Goal: Task Accomplishment & Management: Use online tool/utility

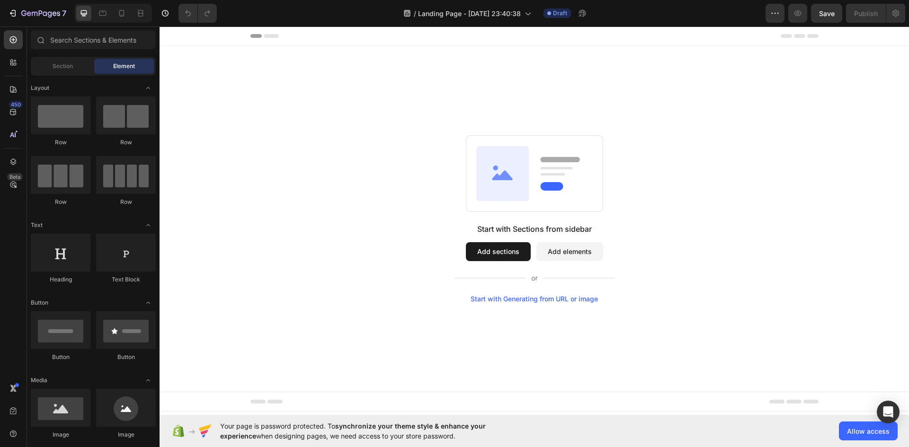
click at [804, 273] on div "Start with Sections from sidebar Add sections Add elements Start with Generatin…" at bounding box center [534, 219] width 681 height 168
drag, startPoint x: 807, startPoint y: 190, endPoint x: 751, endPoint y: 115, distance: 94.0
click at [807, 190] on div "Start with Sections from sidebar Add sections Add elements Start with Generatin…" at bounding box center [534, 219] width 681 height 168
drag, startPoint x: 830, startPoint y: 235, endPoint x: 800, endPoint y: 238, distance: 30.0
click at [830, 235] on div "Start with Sections from sidebar Add sections Add elements Start with Generatin…" at bounding box center [534, 219] width 681 height 168
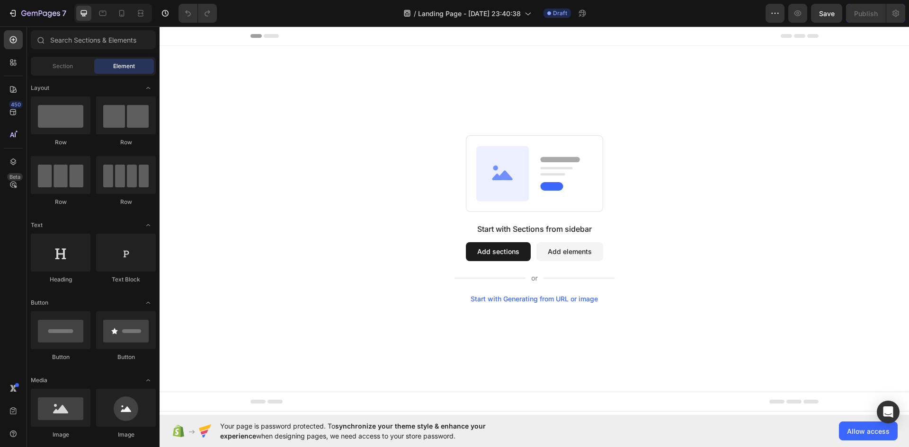
click at [504, 254] on button "Add sections" at bounding box center [498, 251] width 65 height 19
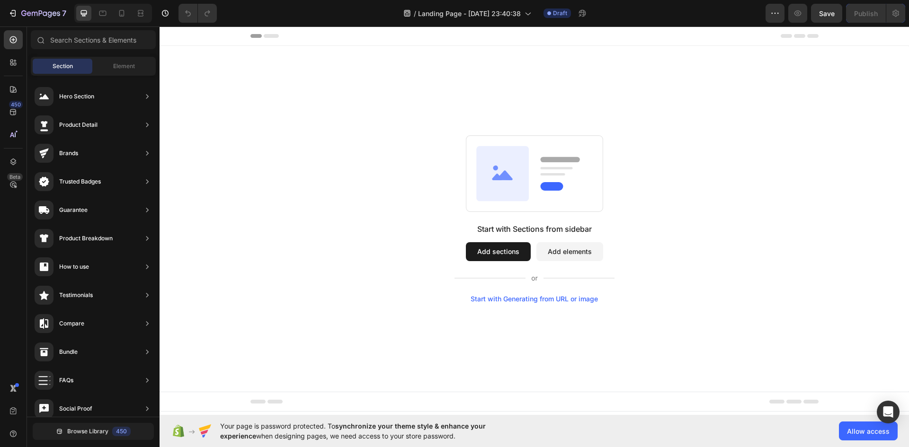
click at [507, 249] on button "Add sections" at bounding box center [498, 251] width 65 height 19
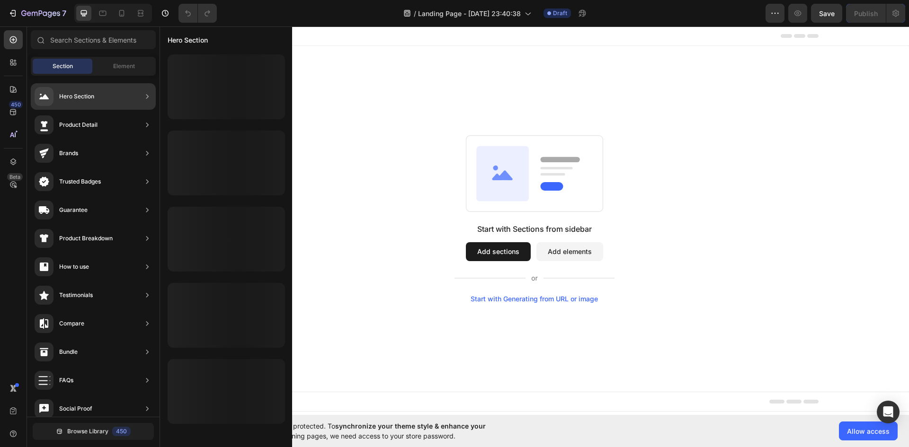
click at [86, 96] on div "Hero Section" at bounding box center [76, 96] width 35 height 9
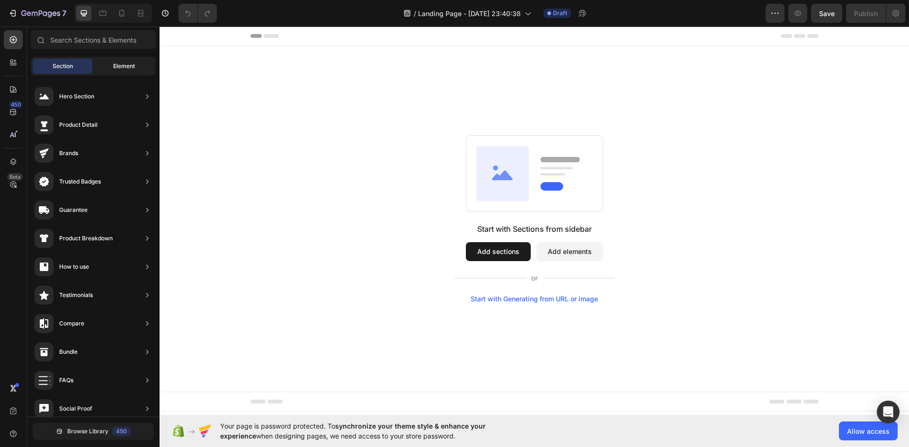
click at [141, 62] on div "Element" at bounding box center [124, 66] width 60 height 15
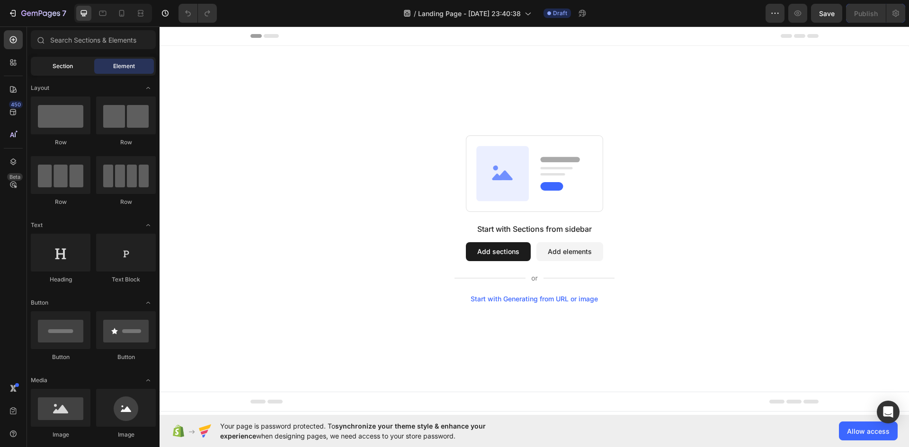
click at [59, 73] on div "Section" at bounding box center [63, 66] width 60 height 15
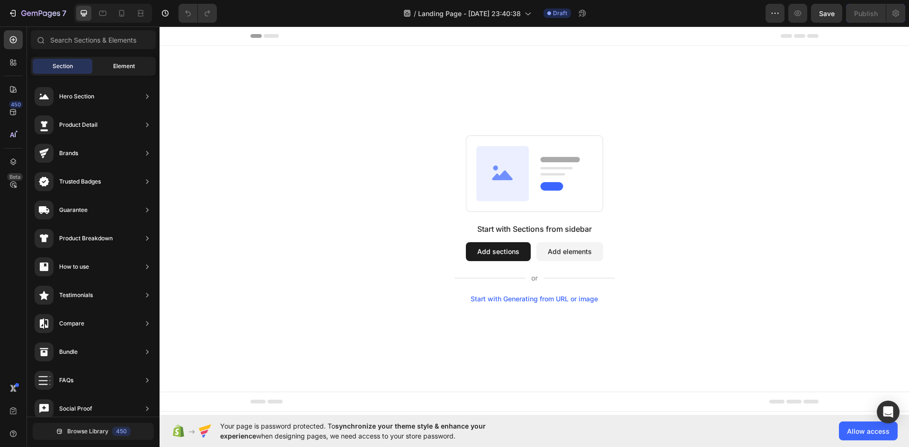
click at [116, 62] on span "Element" at bounding box center [124, 66] width 22 height 9
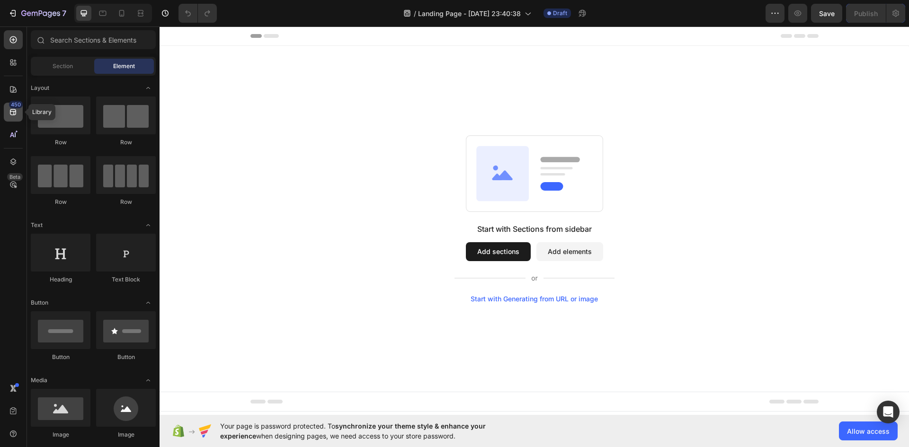
click at [11, 115] on icon at bounding box center [13, 112] width 6 height 6
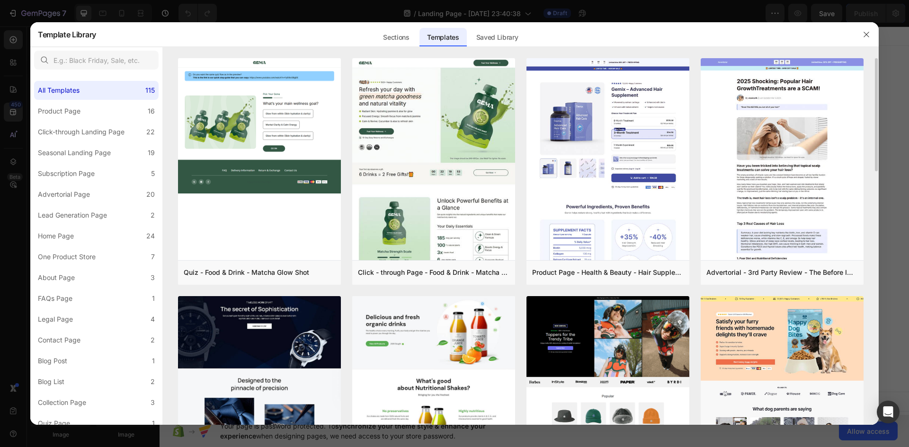
click at [17, 92] on div at bounding box center [454, 223] width 909 height 447
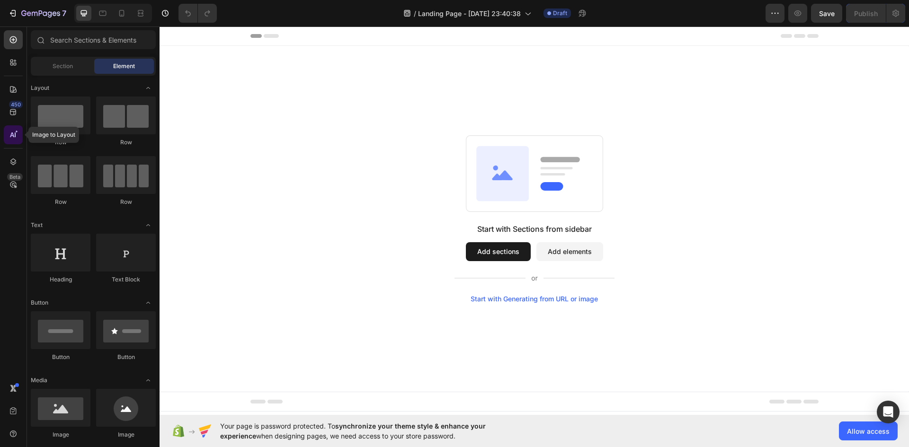
click at [14, 134] on icon at bounding box center [13, 134] width 9 height 9
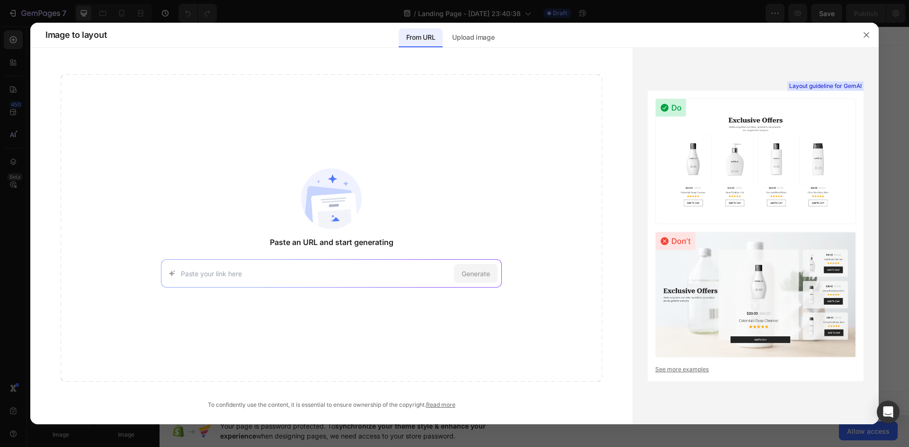
click at [359, 279] on div "Generate" at bounding box center [331, 273] width 341 height 28
click at [276, 281] on div "Generate" at bounding box center [331, 273] width 341 height 28
click at [219, 270] on input at bounding box center [315, 274] width 269 height 10
paste input "https://rocco.com.ph/pages/operable-wall"
type input "https://rocco.com.ph/pages/operable-wall"
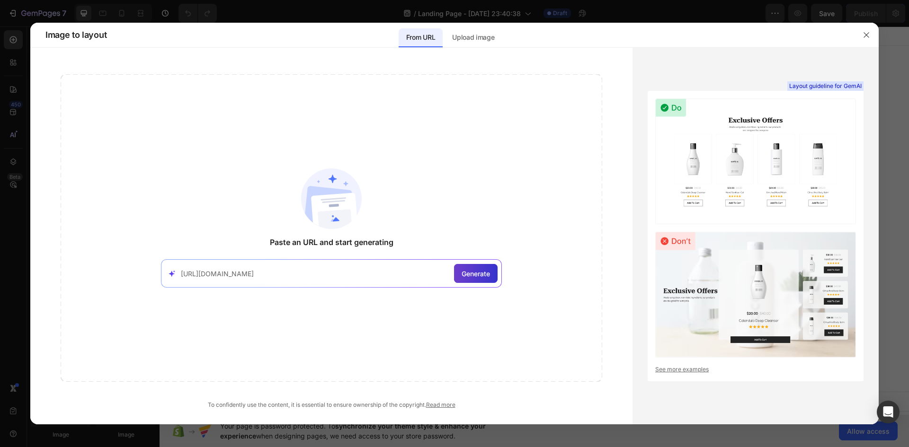
click at [463, 276] on span "Generate" at bounding box center [476, 274] width 28 height 10
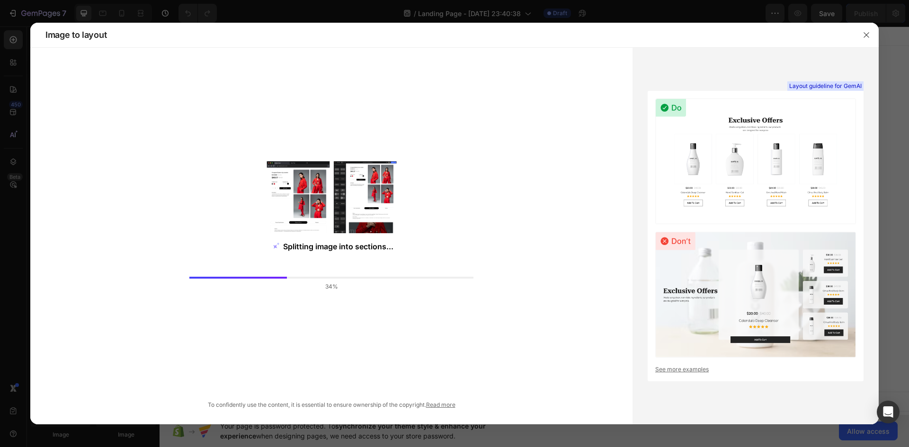
click at [817, 371] on link "See more examples" at bounding box center [755, 369] width 201 height 9
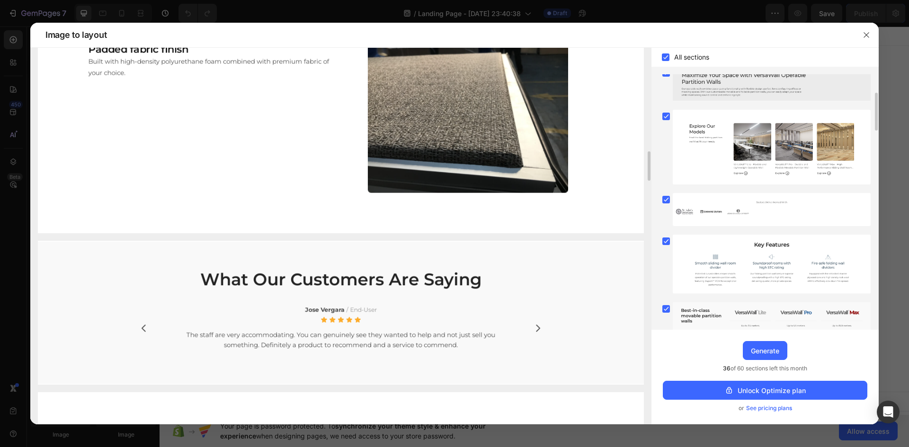
scroll to position [495, 0]
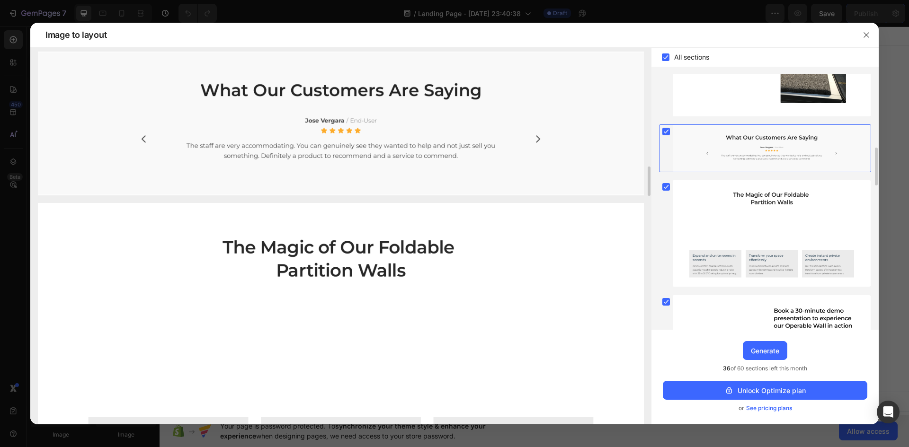
click at [350, 268] on img at bounding box center [341, 366] width 606 height 326
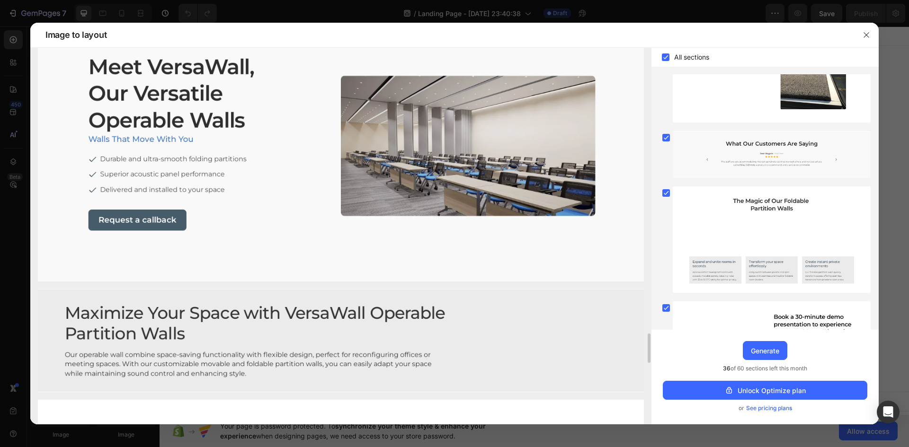
scroll to position [3503, 0]
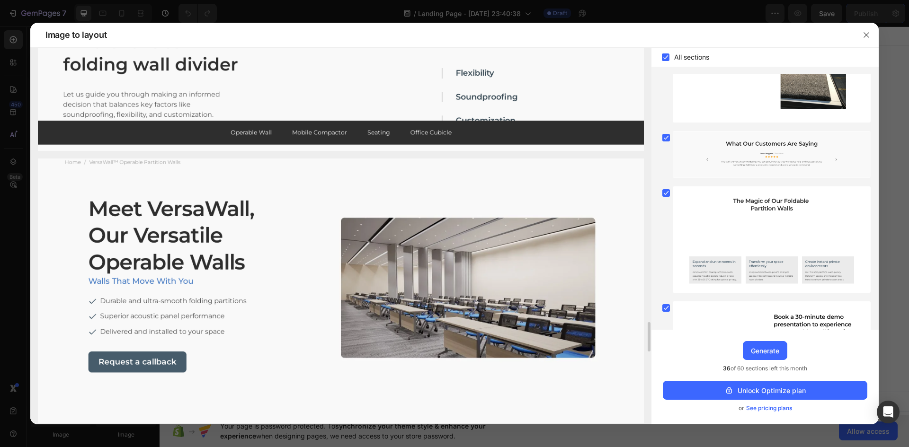
click at [423, 127] on img at bounding box center [341, 75] width 606 height 151
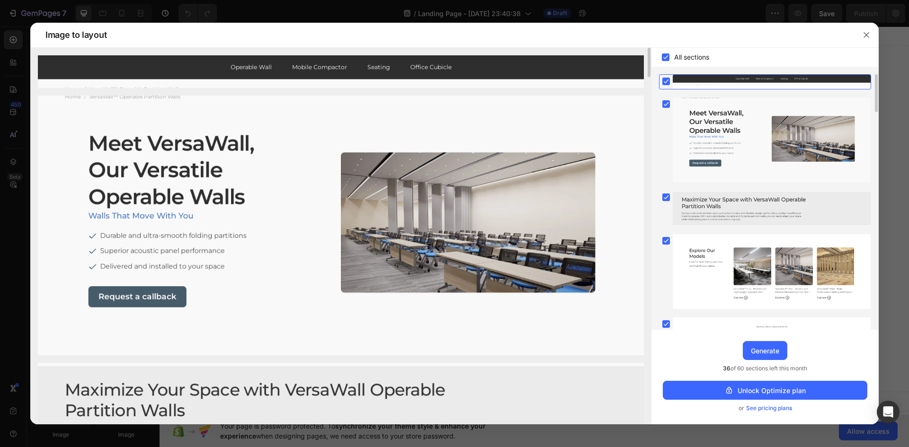
click at [314, 68] on img at bounding box center [341, 71] width 606 height 33
click at [251, 64] on img at bounding box center [341, 71] width 606 height 33
click at [250, 65] on img at bounding box center [341, 71] width 606 height 33
click at [238, 72] on img at bounding box center [341, 71] width 606 height 33
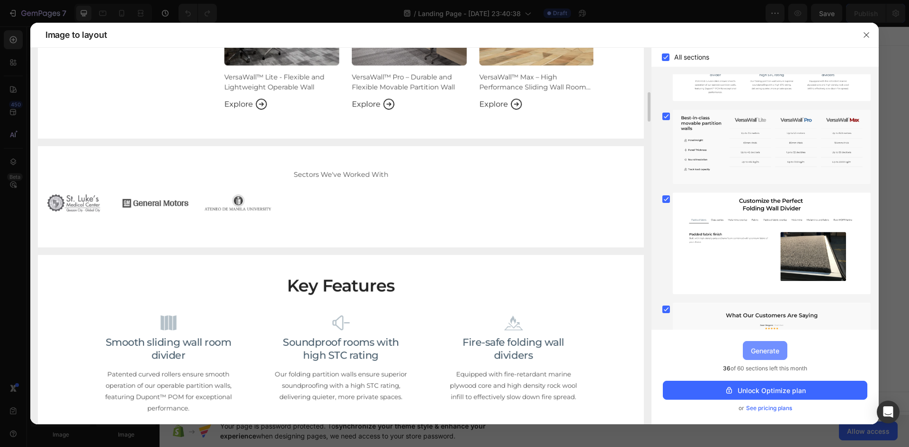
click at [753, 347] on div "Generate" at bounding box center [765, 351] width 28 height 10
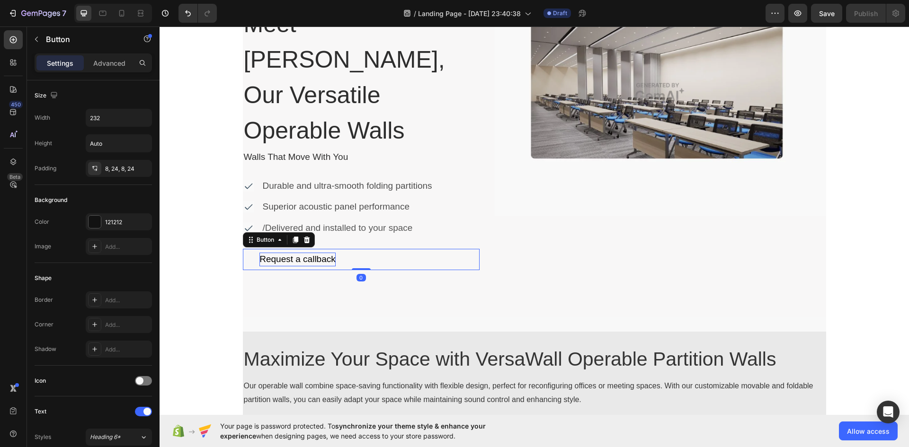
click at [309, 253] on div "Request a callback" at bounding box center [297, 260] width 76 height 14
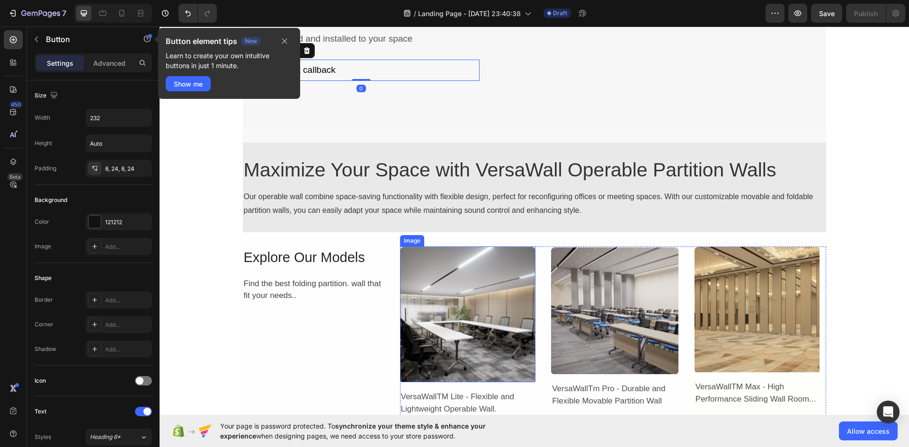
click at [485, 304] on img at bounding box center [468, 315] width 136 height 136
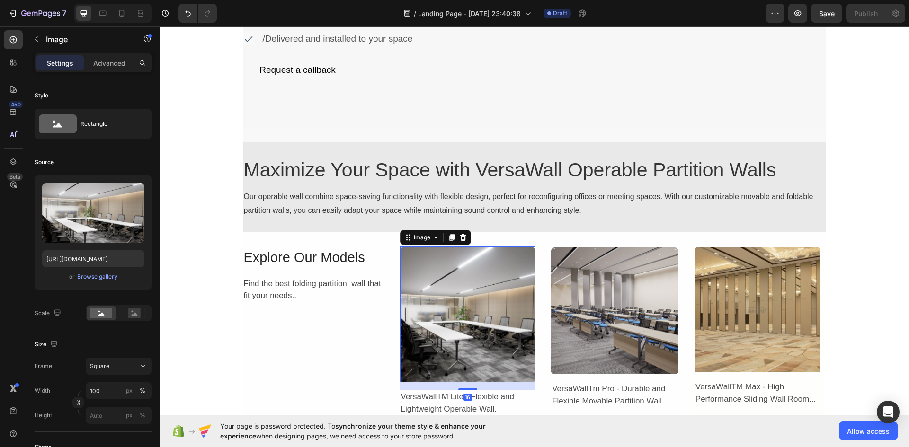
click at [598, 303] on img at bounding box center [614, 310] width 127 height 127
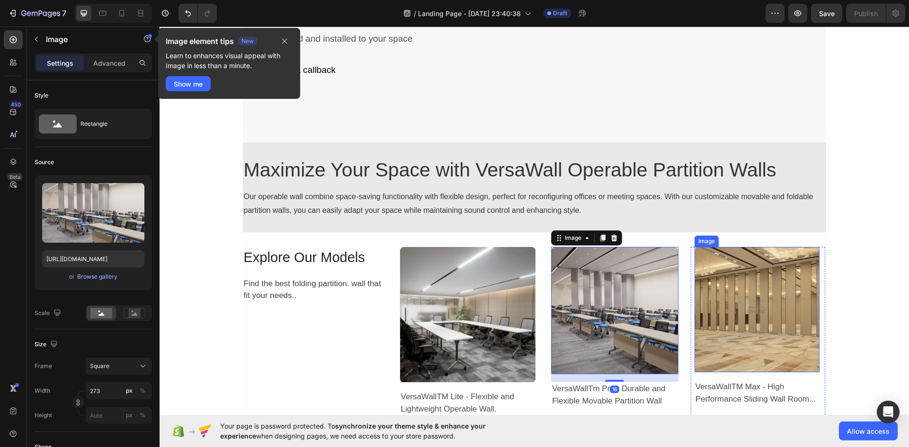
click at [777, 308] on img at bounding box center [757, 309] width 125 height 125
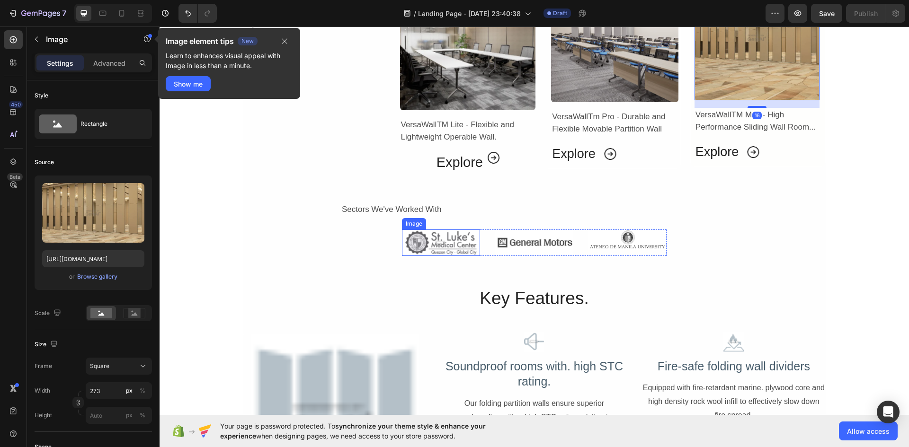
click at [449, 248] on img at bounding box center [441, 243] width 78 height 27
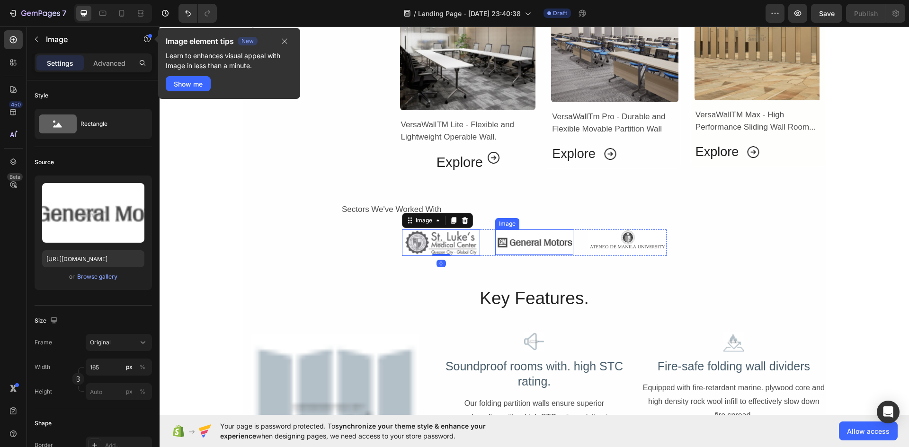
click at [540, 246] on img at bounding box center [534, 243] width 78 height 26
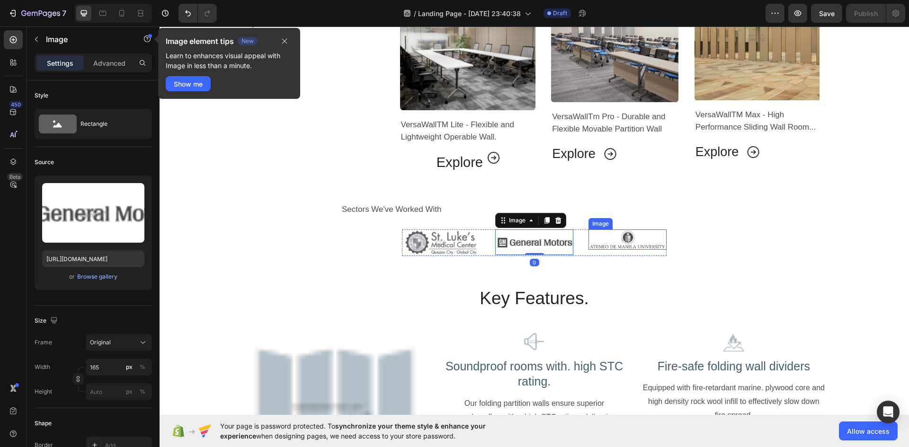
click at [608, 247] on img at bounding box center [627, 240] width 78 height 20
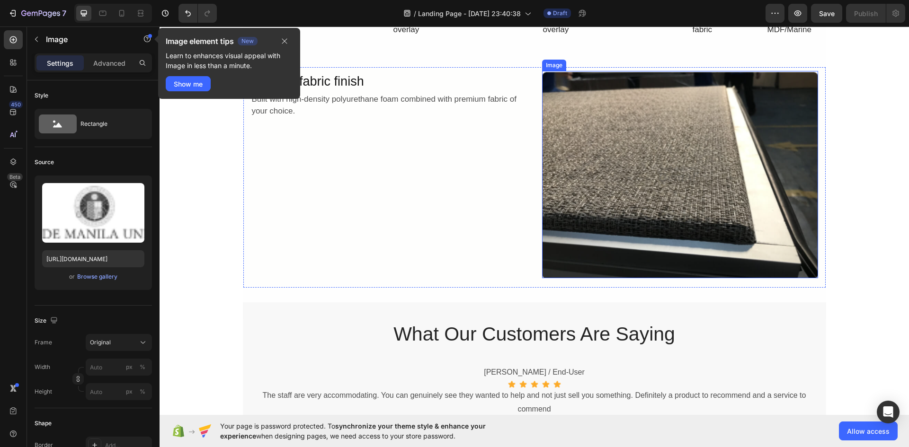
click at [596, 201] on img at bounding box center [680, 174] width 276 height 207
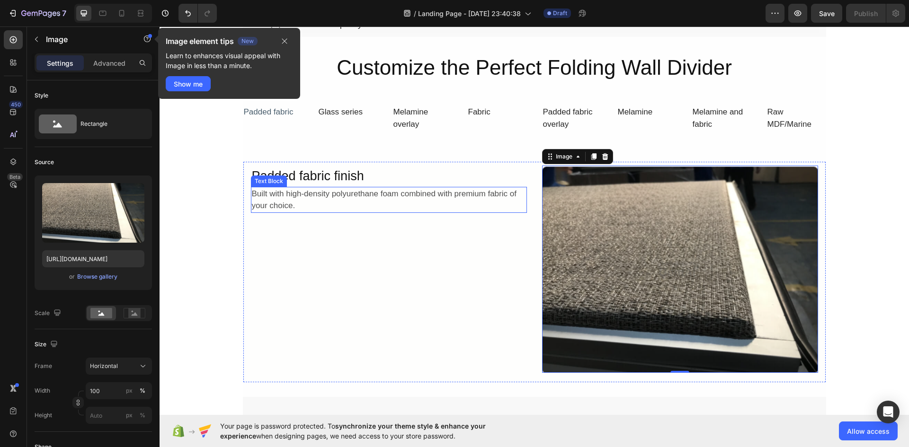
click at [396, 202] on div "Built with high-density polyurethane foam combined with premium fabric of your …" at bounding box center [389, 200] width 276 height 26
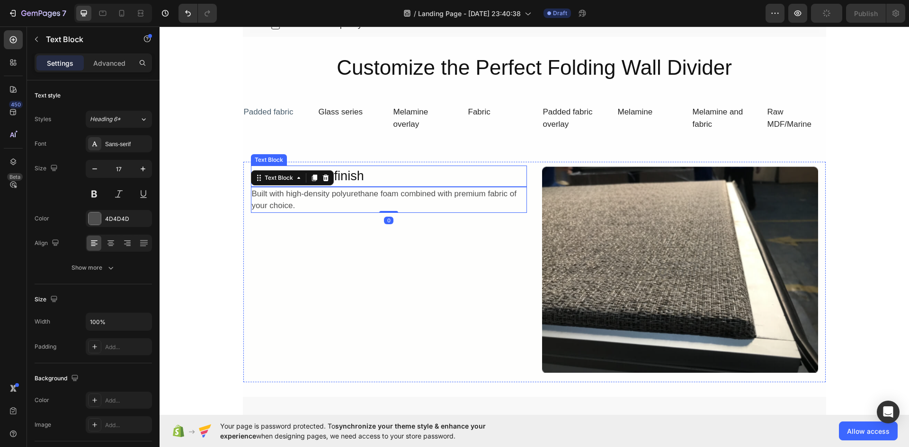
click at [355, 174] on div "Padded fabric finish" at bounding box center [389, 176] width 276 height 21
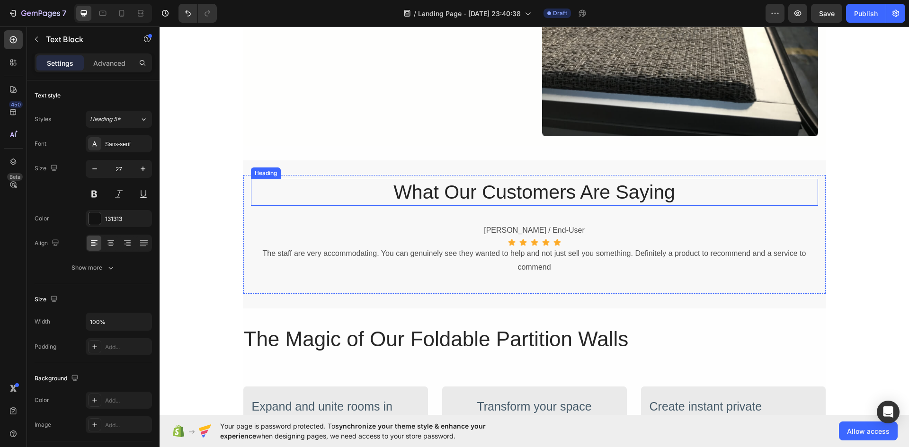
click at [472, 191] on h2 "What Our Customers Are Saying" at bounding box center [534, 192] width 567 height 27
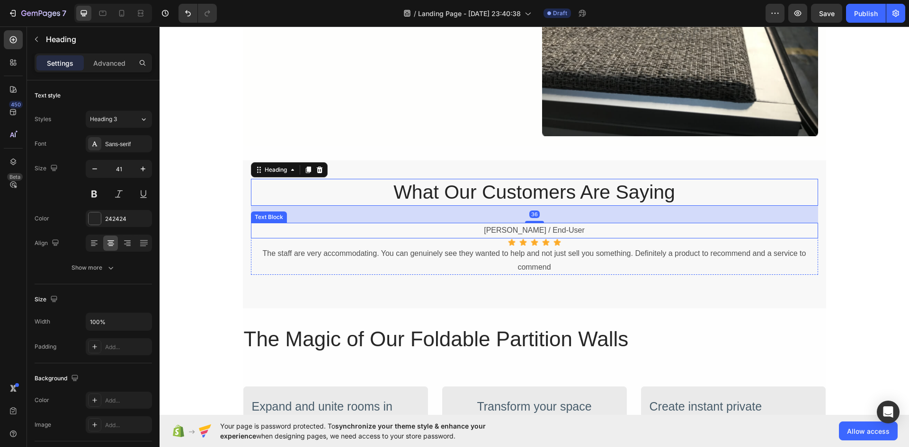
click at [524, 232] on div "Jose Vergara / End-User" at bounding box center [534, 231] width 567 height 16
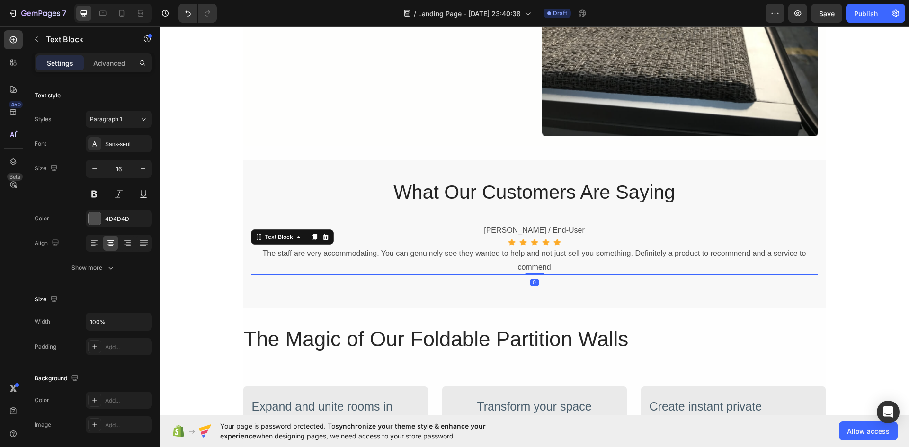
click at [525, 261] on div "The staff are very accommodating. You can genuinely see they wanted to help and…" at bounding box center [534, 260] width 567 height 29
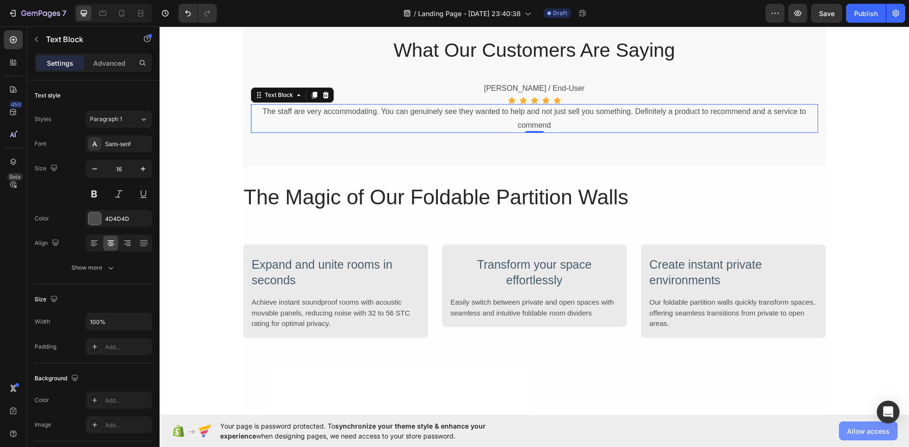
click at [877, 428] on span "Allow access" at bounding box center [868, 432] width 43 height 10
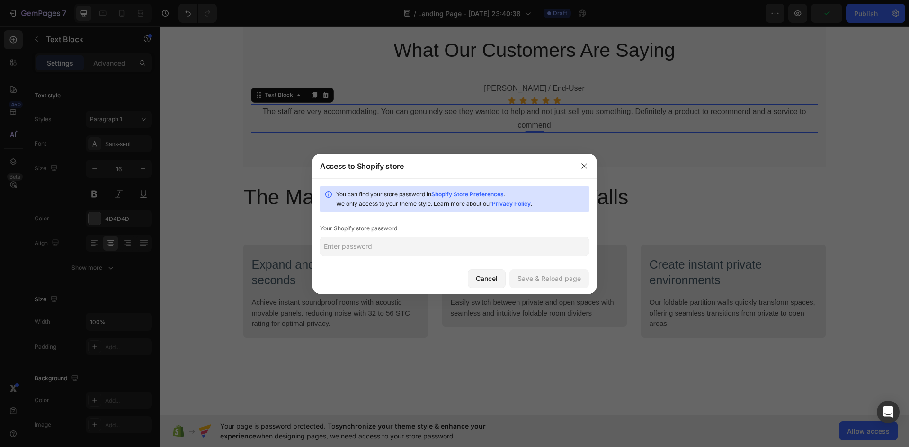
click at [363, 246] on input "text" at bounding box center [454, 246] width 269 height 19
type input "T"
click at [491, 281] on div "Cancel" at bounding box center [487, 279] width 22 height 10
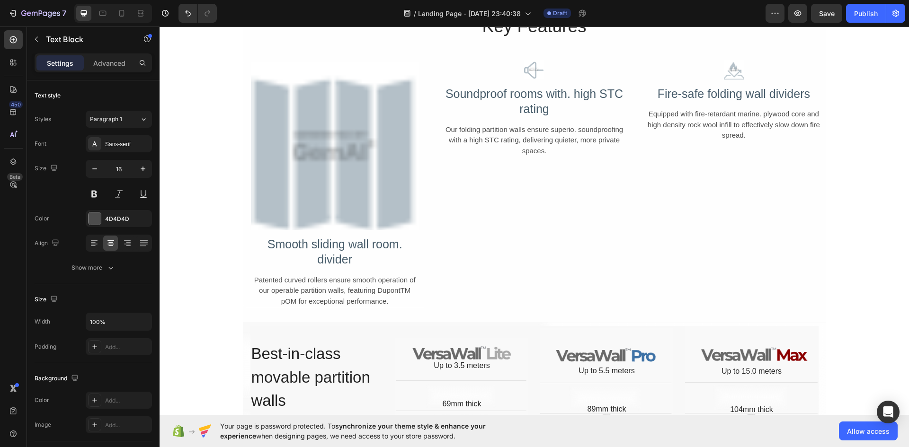
scroll to position [4402, 0]
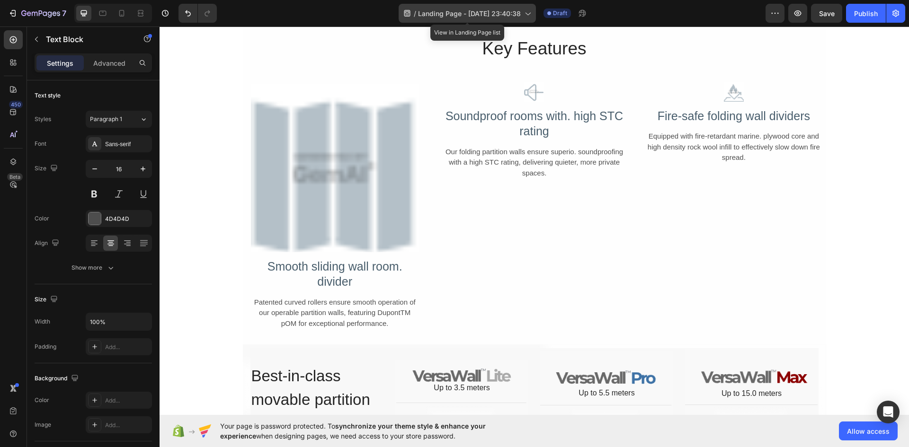
click at [454, 12] on span "Landing Page - Sep 27, 23:40:38" at bounding box center [469, 14] width 103 height 10
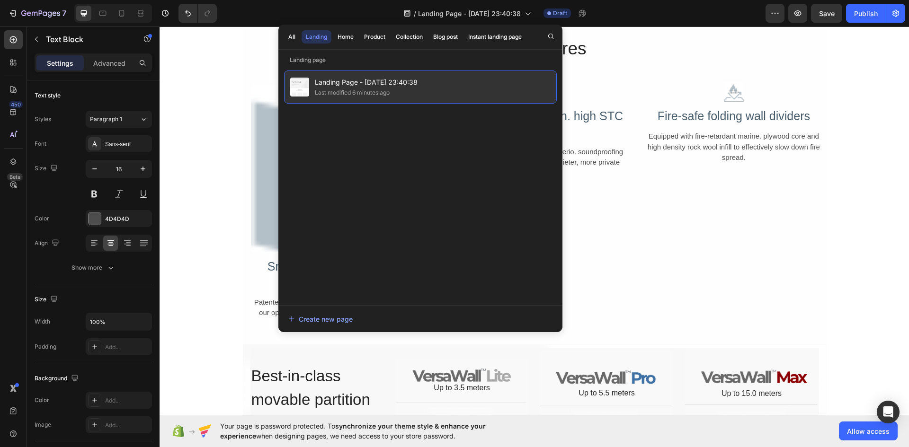
click at [492, 83] on div "Landing Page - Sep 27, 23:40:38 Last modified 6 minutes ago" at bounding box center [420, 87] width 273 height 33
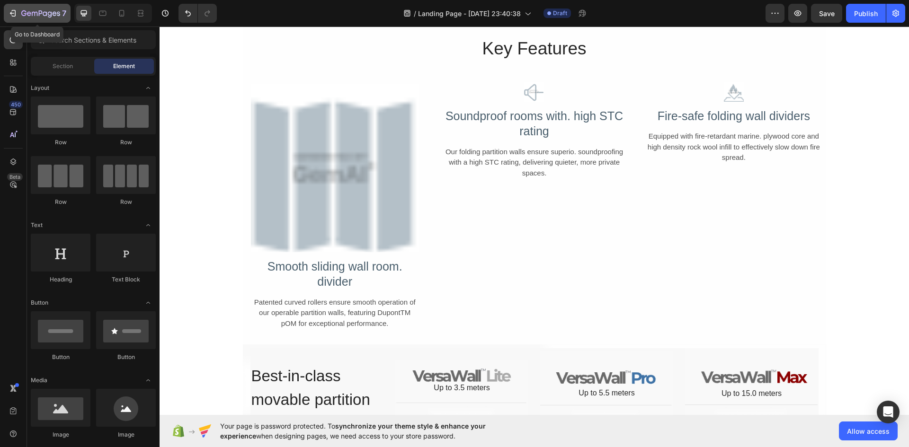
click at [31, 5] on button "7" at bounding box center [37, 13] width 67 height 19
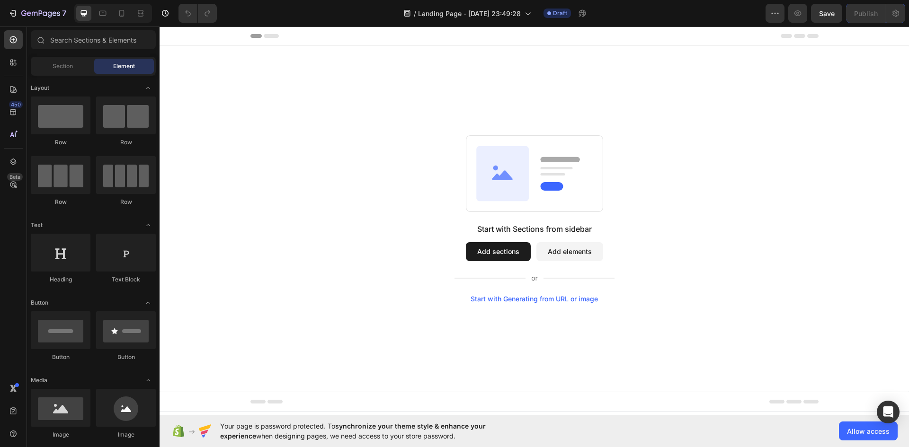
click at [769, 228] on div "Start with Sections from sidebar Add sections Add elements Start with Generatin…" at bounding box center [534, 219] width 681 height 168
click at [567, 252] on button "Add elements" at bounding box center [569, 251] width 67 height 19
click at [498, 248] on button "Add sections" at bounding box center [498, 251] width 65 height 19
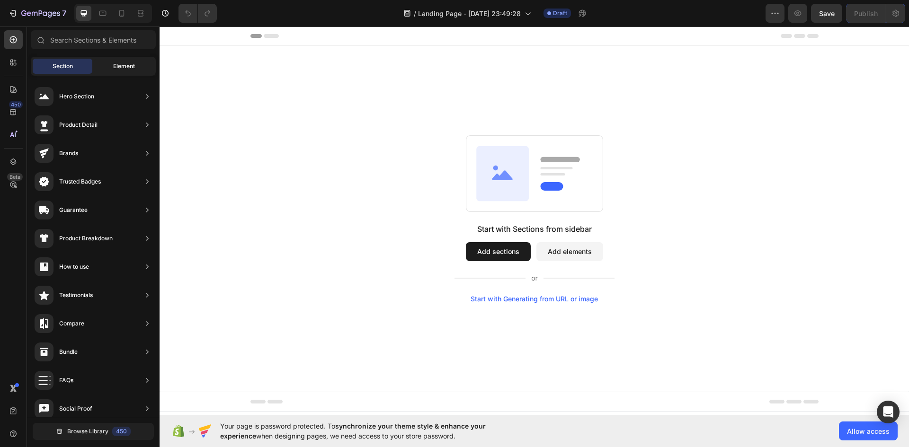
click at [113, 68] on span "Element" at bounding box center [124, 66] width 22 height 9
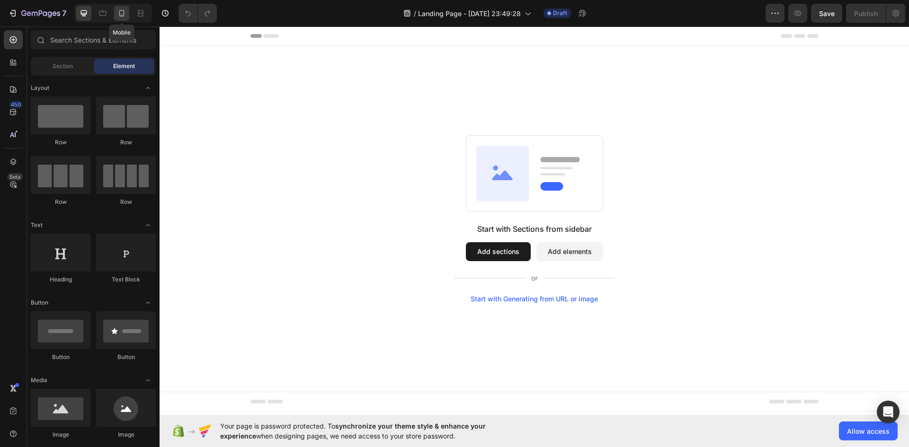
click at [125, 13] on icon at bounding box center [121, 13] width 9 height 9
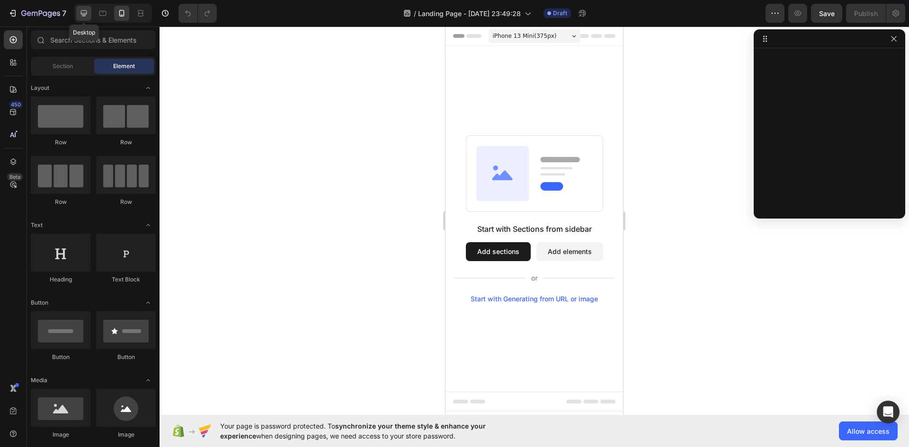
click at [84, 15] on icon at bounding box center [84, 13] width 6 height 6
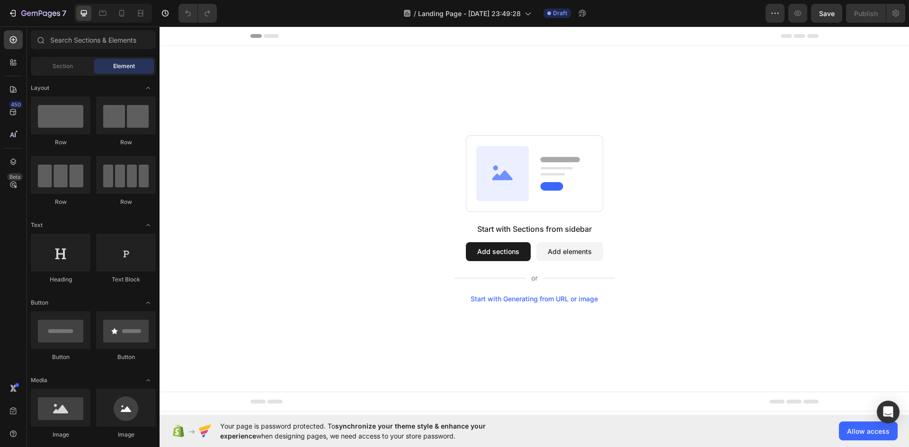
click at [112, 69] on div "Element" at bounding box center [124, 66] width 60 height 15
click at [68, 66] on span "Section" at bounding box center [63, 66] width 20 height 9
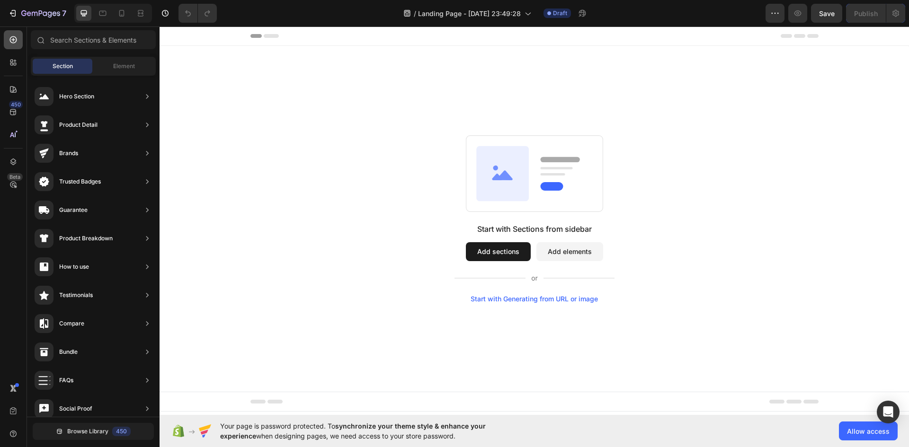
click at [16, 35] on icon at bounding box center [13, 39] width 9 height 9
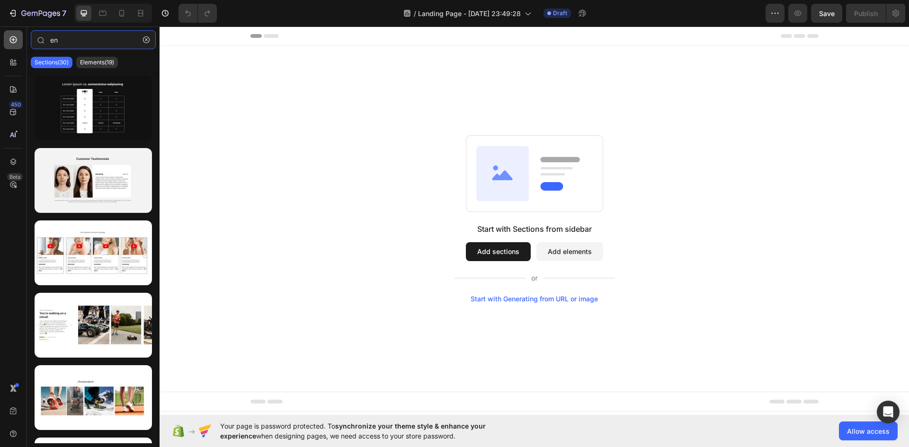
type input "e"
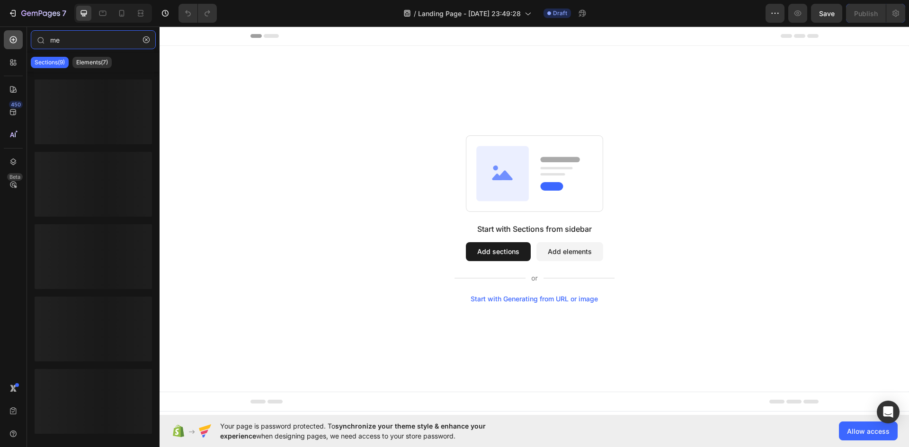
type input "m"
type input "h"
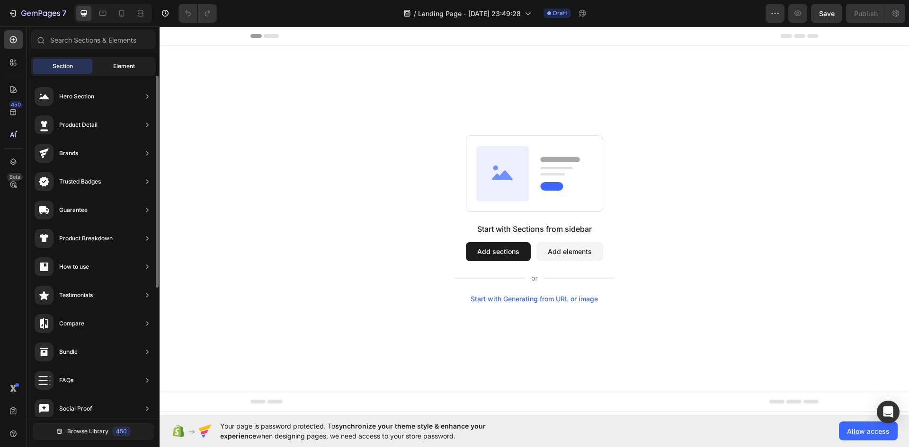
click at [124, 62] on span "Element" at bounding box center [124, 66] width 22 height 9
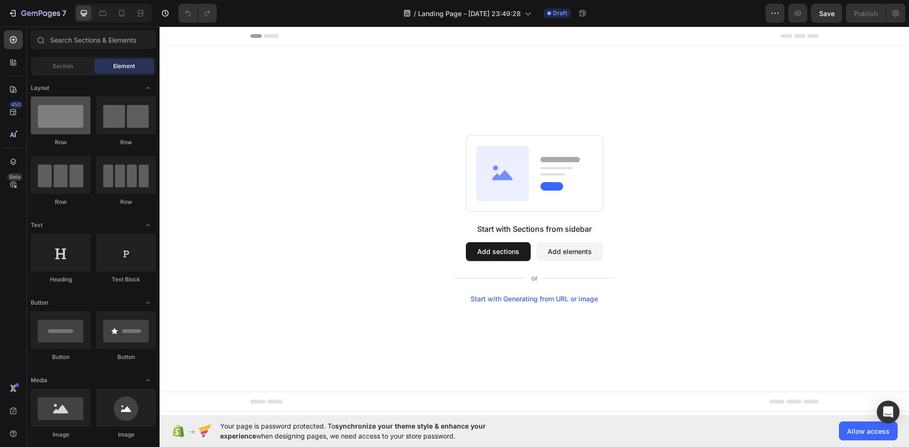
click at [69, 116] on div at bounding box center [61, 116] width 60 height 38
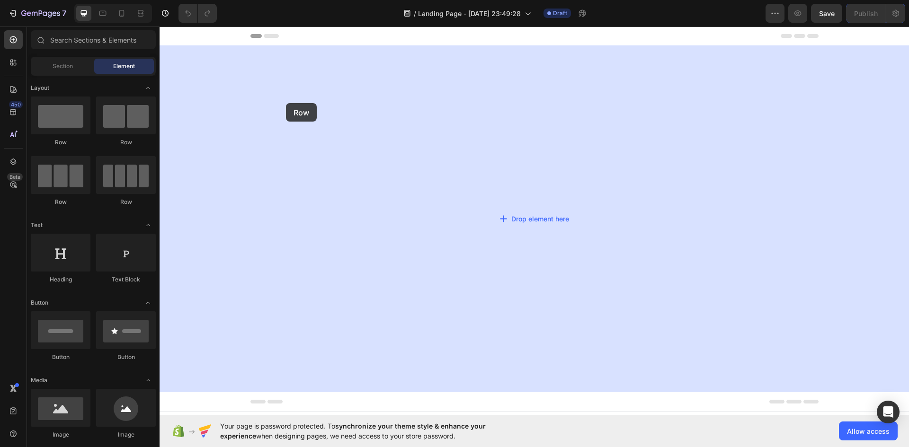
drag, startPoint x: 218, startPoint y: 147, endPoint x: 283, endPoint y: 89, distance: 87.5
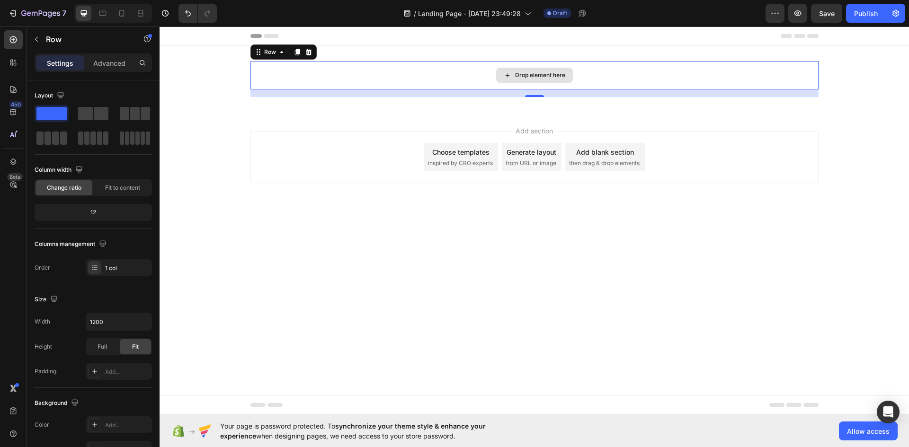
click at [369, 71] on div "Drop element here" at bounding box center [534, 75] width 568 height 28
click at [264, 53] on div "Row" at bounding box center [270, 52] width 16 height 9
click at [282, 55] on icon at bounding box center [282, 52] width 8 height 8
click at [537, 75] on div "Drop element here" at bounding box center [540, 75] width 50 height 8
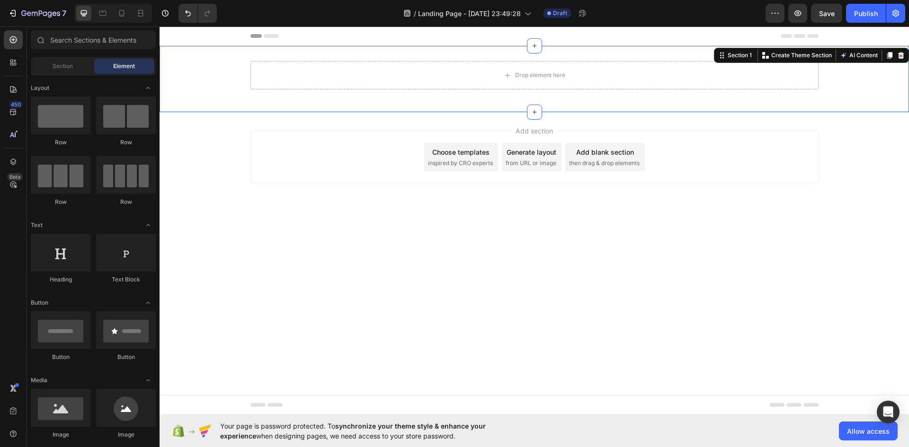
click at [252, 96] on div "Drop element here Row" at bounding box center [534, 79] width 749 height 36
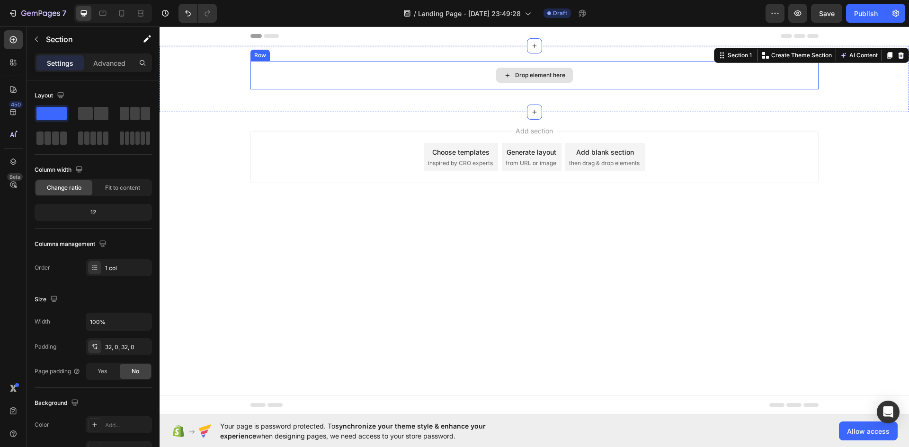
click at [271, 77] on div "Drop element here" at bounding box center [534, 75] width 568 height 28
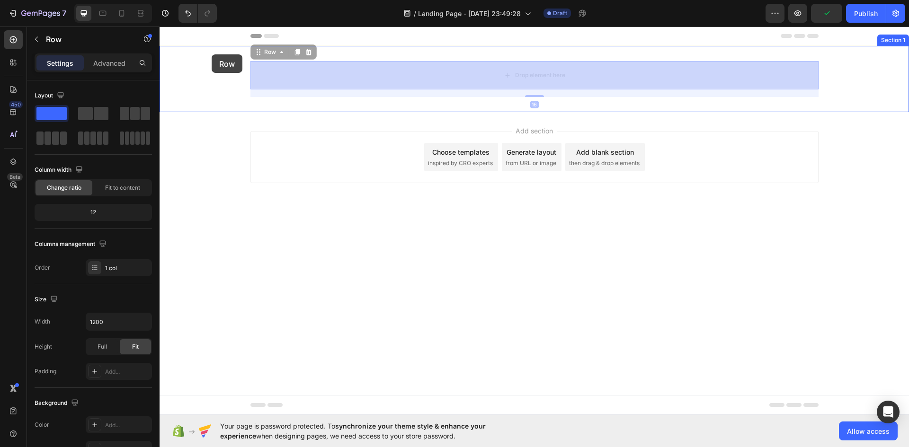
drag, startPoint x: 260, startPoint y: 53, endPoint x: 210, endPoint y: 54, distance: 50.7
click at [210, 54] on div "Header Row 16 Drop element here Row 16 Section 1 Root Start with Sections from …" at bounding box center [534, 128] width 749 height 202
drag, startPoint x: 255, startPoint y: 49, endPoint x: 181, endPoint y: 49, distance: 73.9
click at [182, 49] on div "Header Row 16 Drop element here Row 16 Section 1 Root Start with Sections from …" at bounding box center [534, 128] width 749 height 202
drag, startPoint x: 257, startPoint y: 53, endPoint x: 171, endPoint y: 59, distance: 85.9
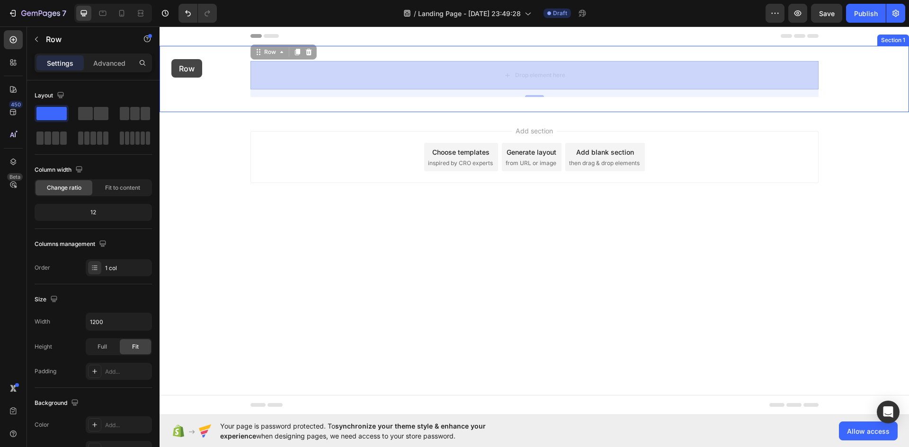
click at [171, 59] on div "Header Row 16 Drop element here Row 16 Section 1 Root Start with Sections from …" at bounding box center [534, 128] width 749 height 202
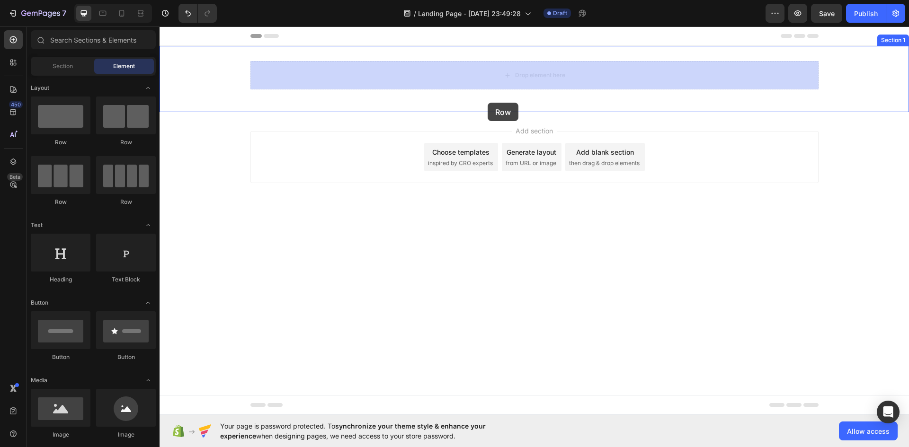
drag, startPoint x: 516, startPoint y: 80, endPoint x: 485, endPoint y: 107, distance: 41.6
click at [485, 107] on div "Header Row Drop element here Row Section 1 Root Start with Sections from sideba…" at bounding box center [534, 128] width 749 height 202
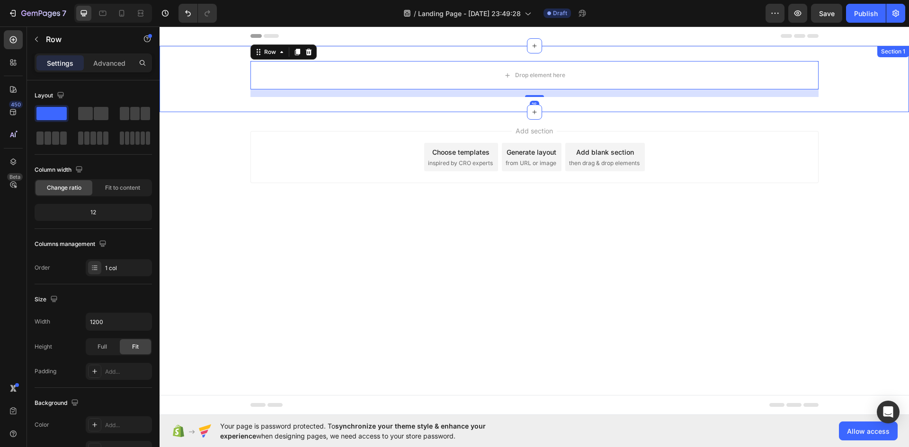
click at [536, 97] on div "Drop element here Row 16 Section 1" at bounding box center [534, 79] width 749 height 66
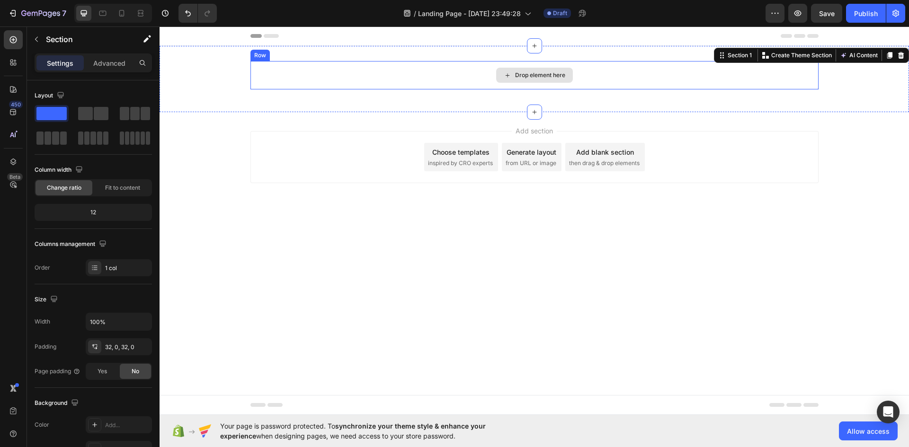
click at [538, 89] on div "Drop element here" at bounding box center [534, 75] width 568 height 28
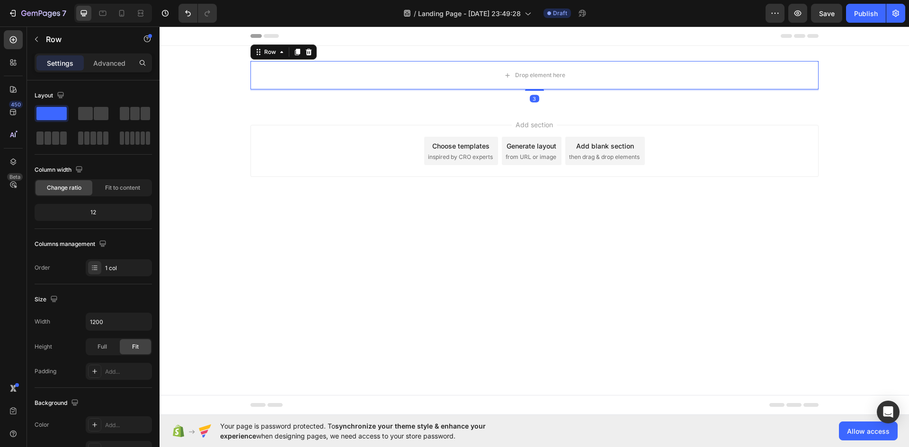
drag, startPoint x: 538, startPoint y: 95, endPoint x: 535, endPoint y: 81, distance: 13.8
click at [537, 84] on div "Drop element here Row 3" at bounding box center [534, 75] width 568 height 28
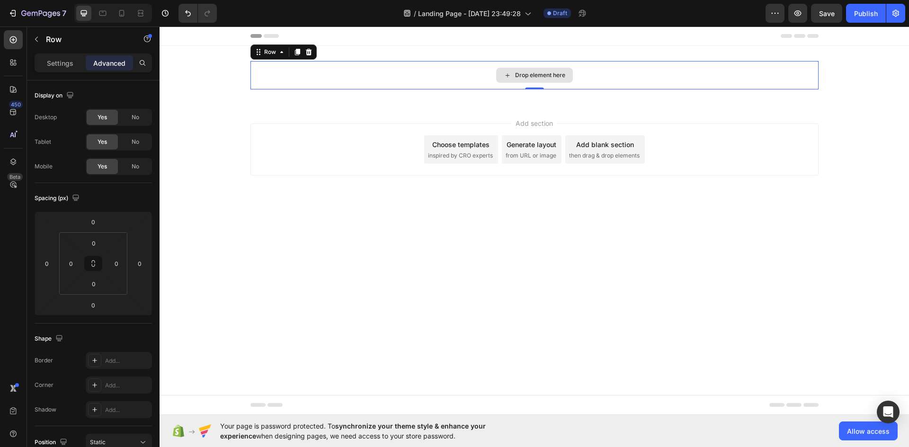
click at [465, 73] on div "Drop element here" at bounding box center [534, 75] width 568 height 28
click at [300, 187] on div "Add section Choose templates inspired by CRO experts Generate layout from URL o…" at bounding box center [534, 163] width 749 height 116
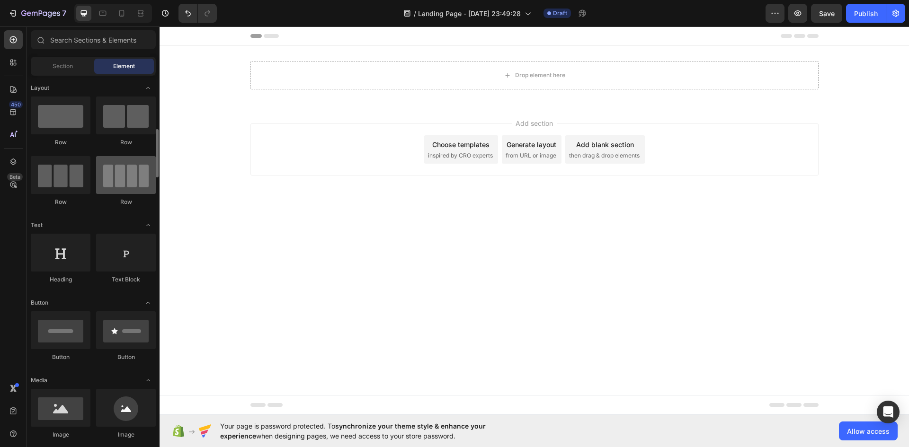
scroll to position [189, 0]
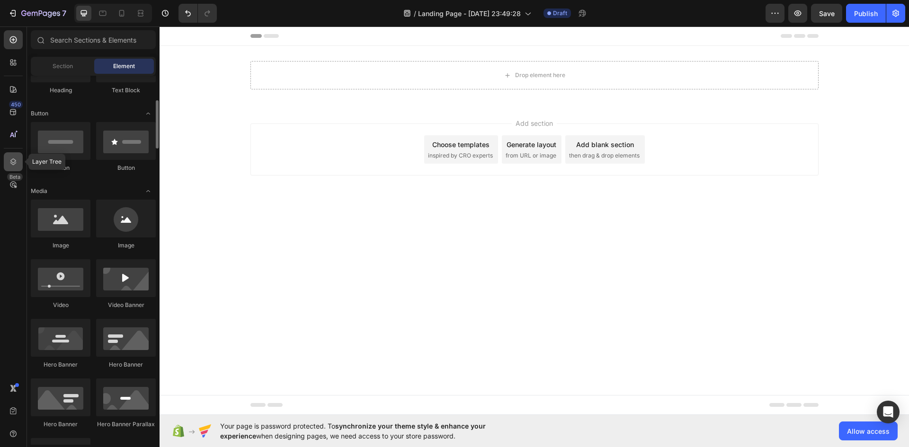
click at [13, 160] on icon at bounding box center [13, 162] width 6 height 7
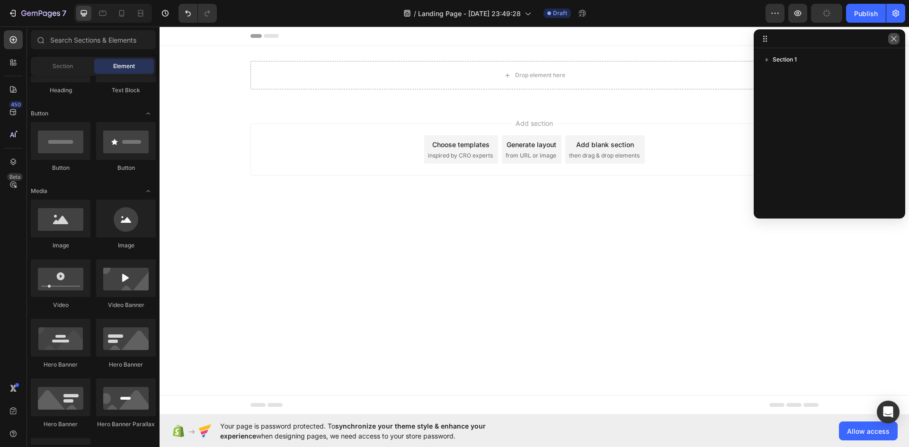
click at [892, 39] on icon "button" at bounding box center [894, 39] width 8 height 8
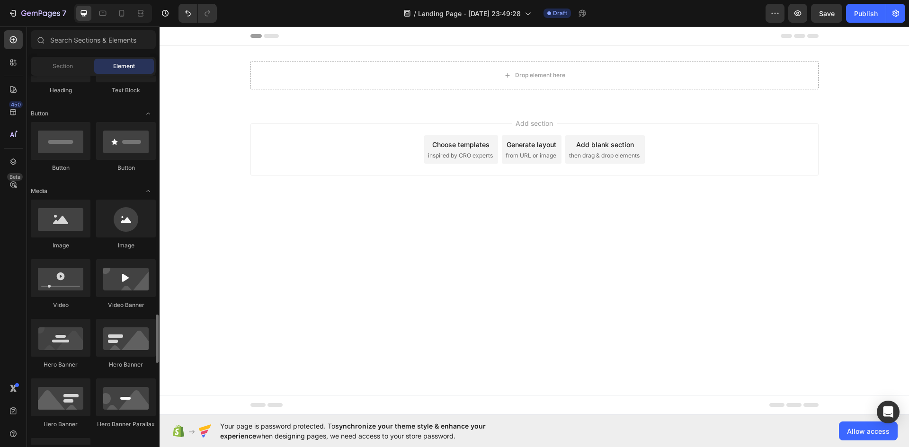
scroll to position [379, 0]
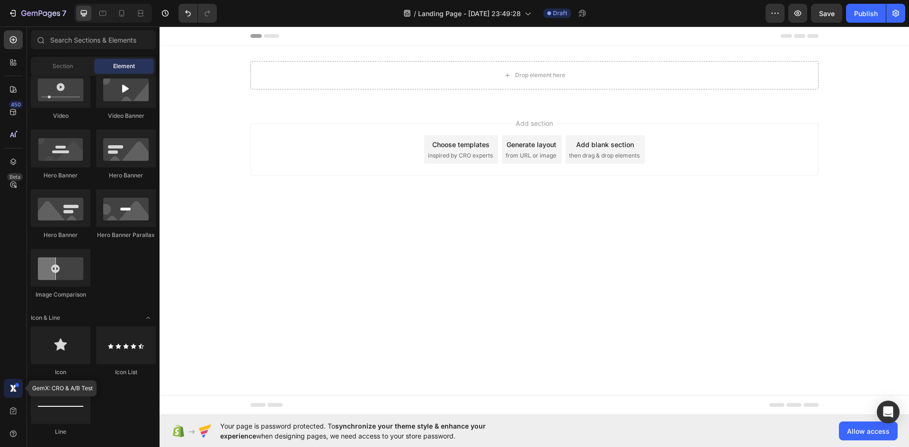
click at [14, 389] on icon at bounding box center [13, 388] width 9 height 9
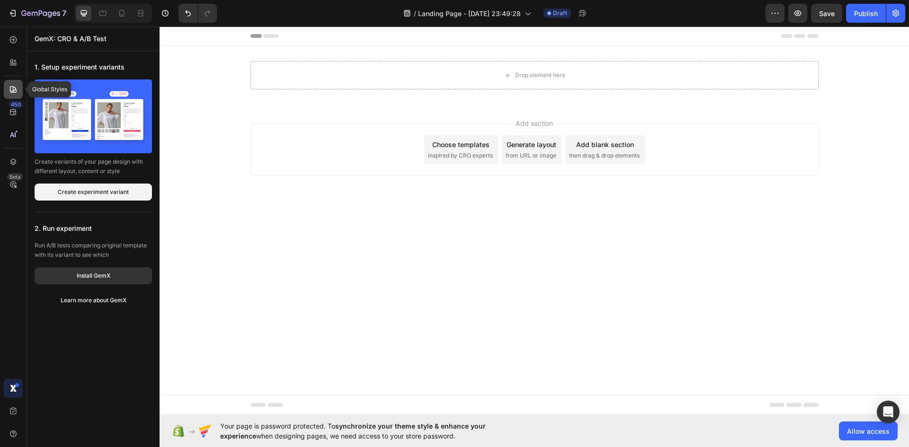
click at [13, 91] on icon at bounding box center [13, 89] width 7 height 7
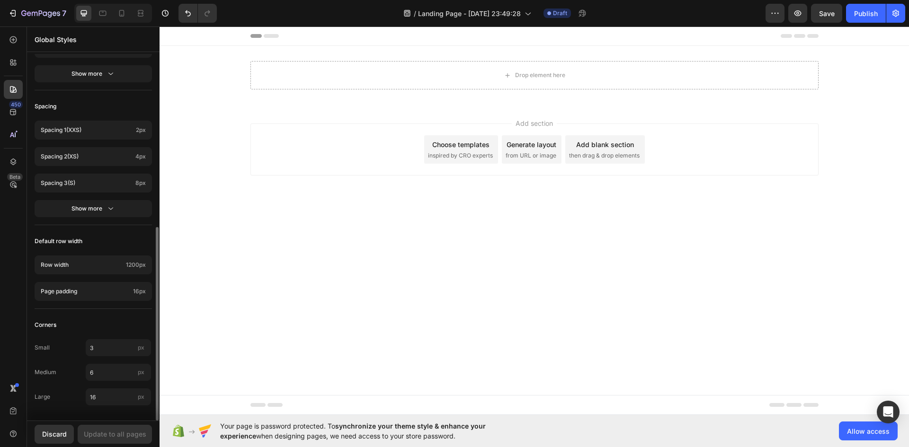
scroll to position [0, 0]
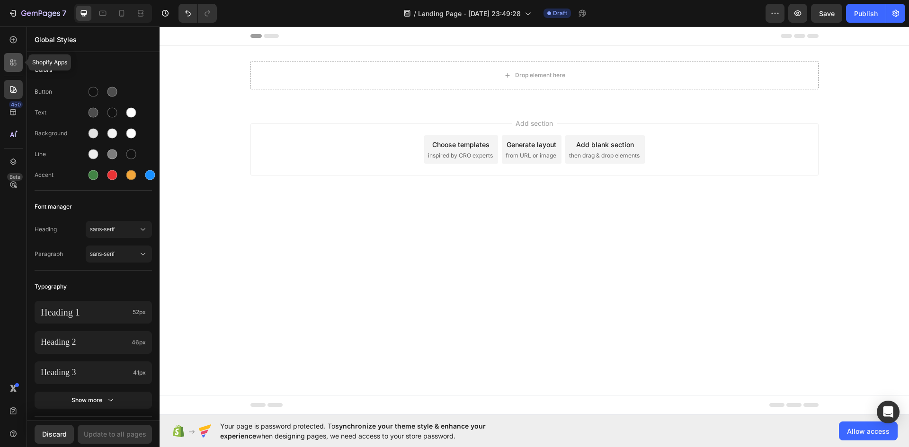
click at [8, 65] on div at bounding box center [13, 62] width 19 height 19
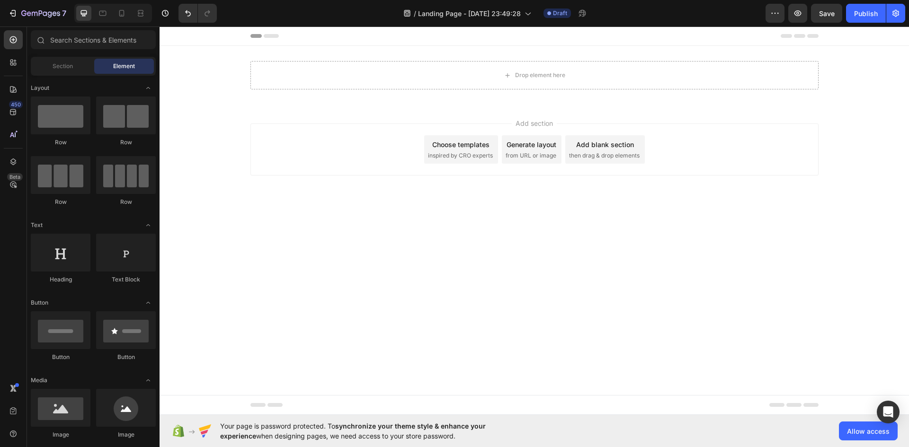
click at [826, 185] on div "Add section Choose templates inspired by CRO experts Generate layout from URL o…" at bounding box center [534, 163] width 749 height 116
click at [71, 67] on span "Section" at bounding box center [63, 66] width 20 height 9
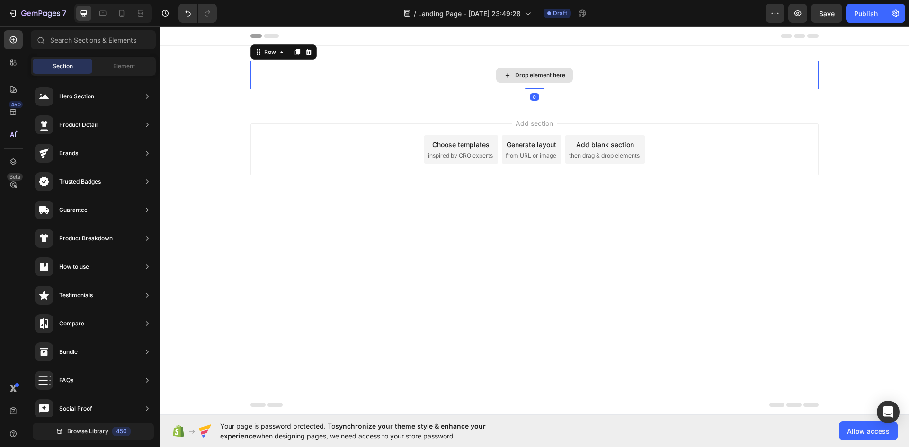
click at [349, 81] on div "Drop element here" at bounding box center [534, 75] width 568 height 28
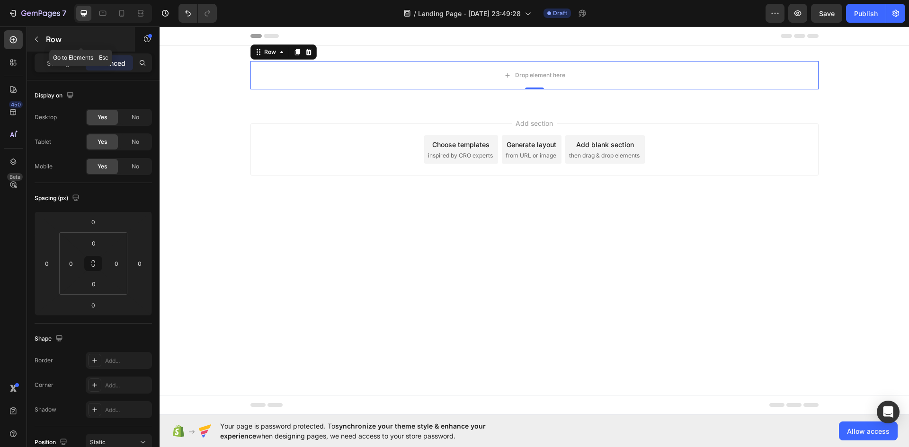
click at [30, 40] on button "button" at bounding box center [36, 39] width 15 height 15
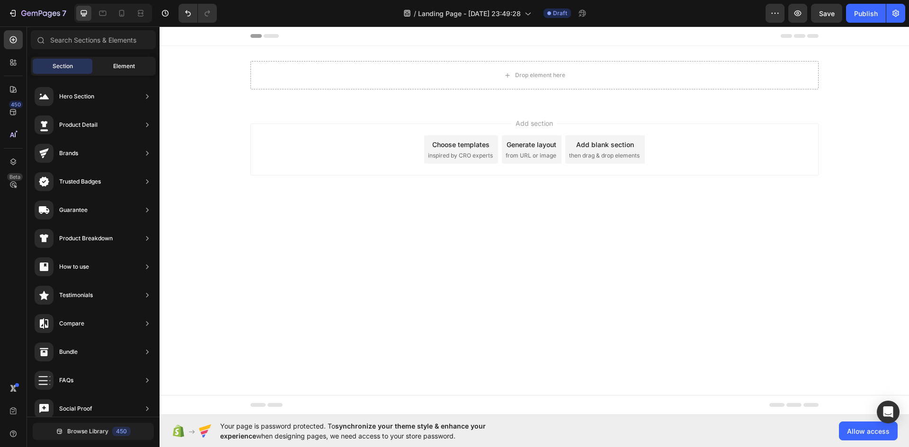
click at [114, 62] on span "Element" at bounding box center [124, 66] width 22 height 9
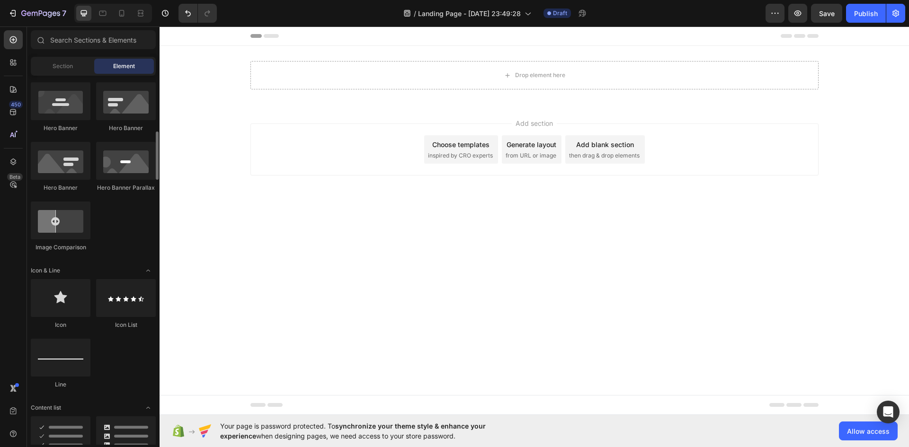
scroll to position [473, 0]
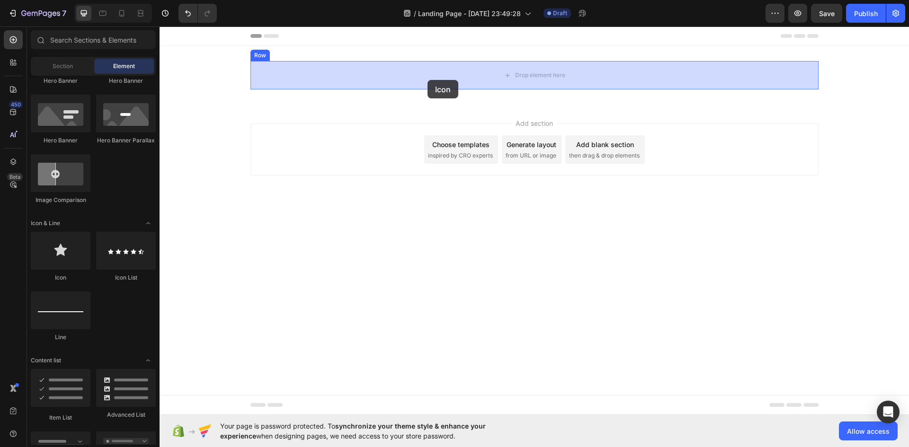
drag, startPoint x: 231, startPoint y: 281, endPoint x: 428, endPoint y: 80, distance: 281.2
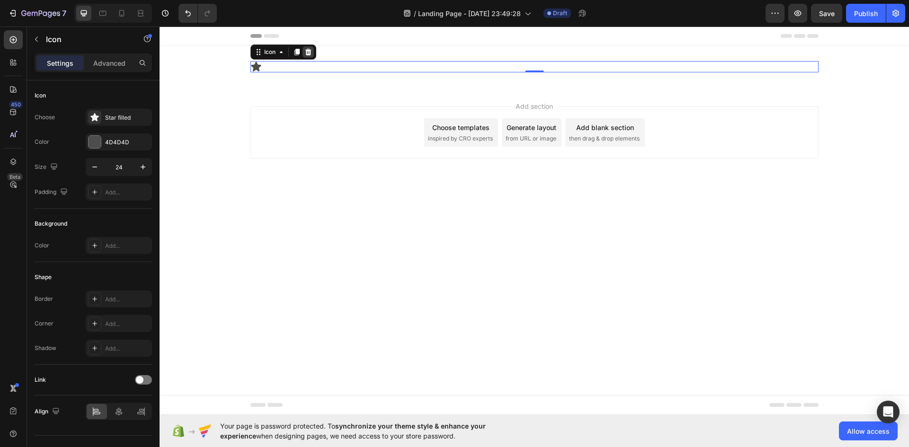
click at [307, 51] on icon at bounding box center [308, 52] width 6 height 7
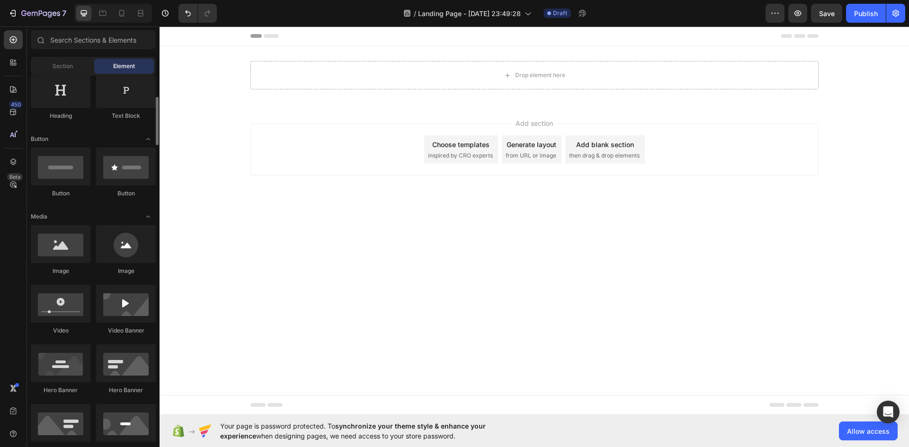
scroll to position [0, 0]
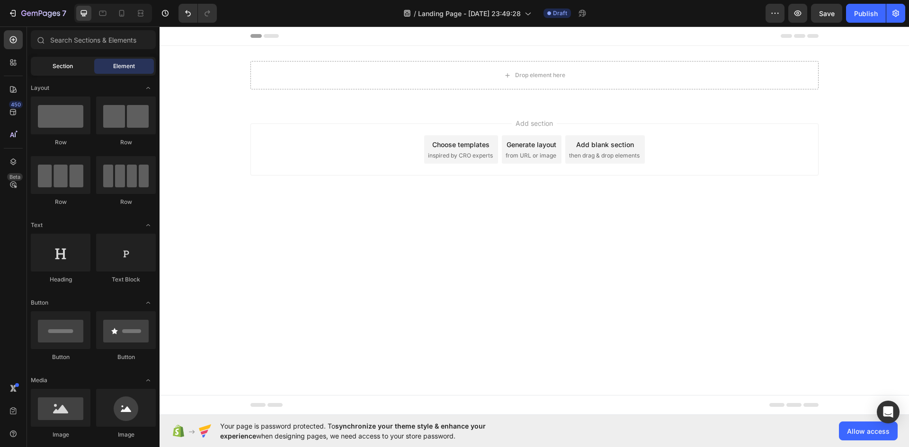
click at [73, 67] on div "Section" at bounding box center [63, 66] width 60 height 15
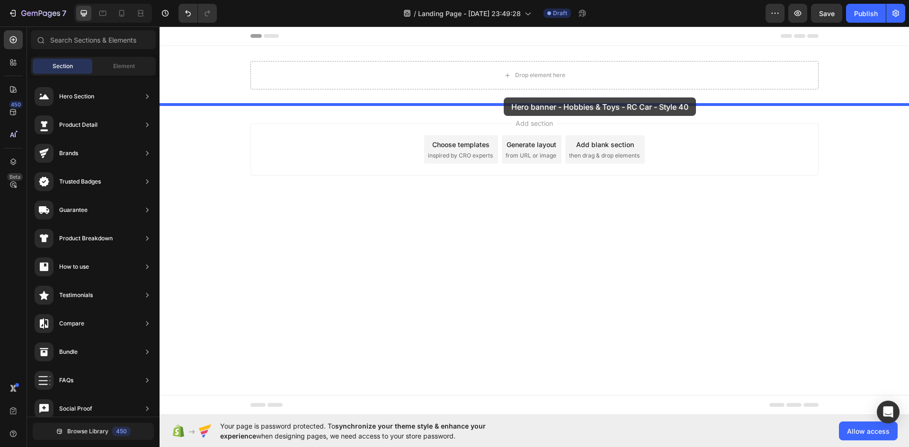
drag, startPoint x: 383, startPoint y: 122, endPoint x: 504, endPoint y: 98, distance: 123.6
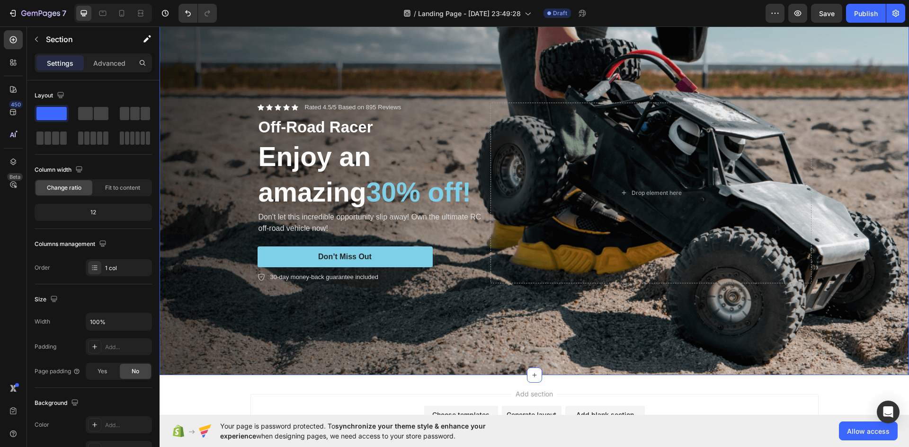
scroll to position [92, 0]
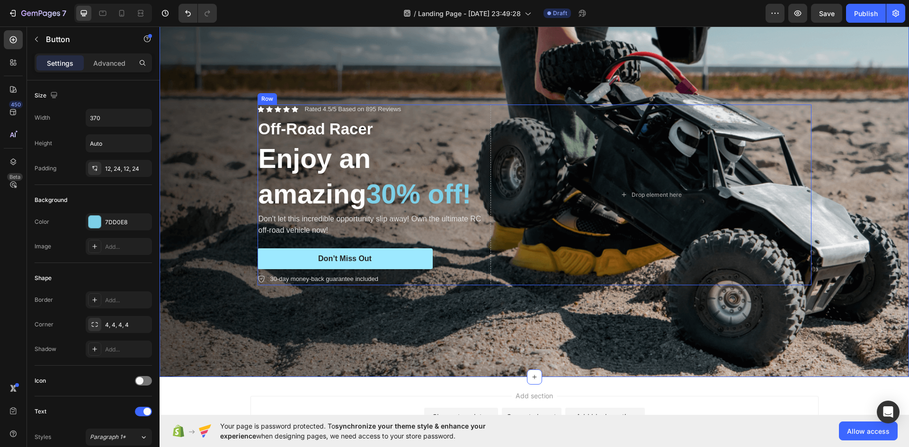
click at [393, 250] on button "Don’t Miss Out" at bounding box center [345, 259] width 175 height 21
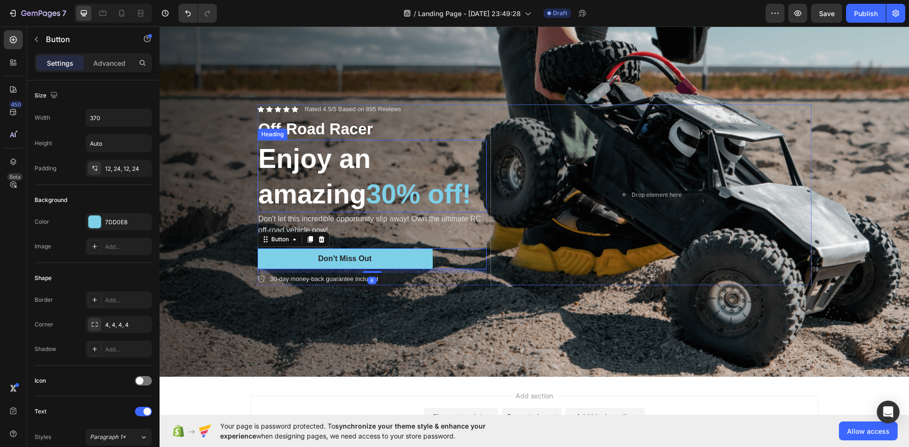
click at [430, 150] on h2 "Enjoy an amazing 30% off!" at bounding box center [372, 176] width 229 height 72
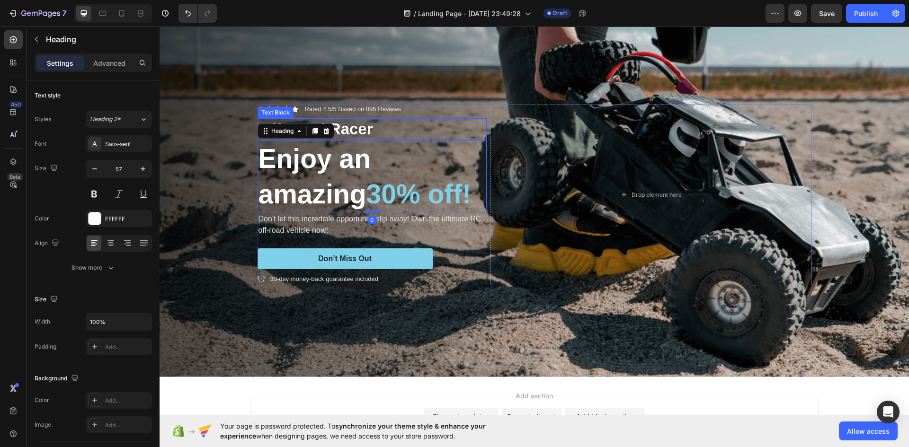
click at [422, 123] on p "Off-Road Racer" at bounding box center [371, 129] width 227 height 20
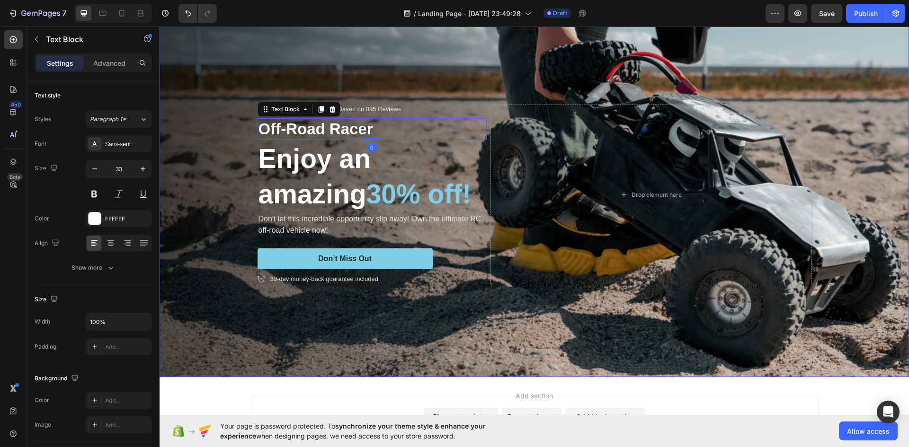
click at [428, 102] on div "Icon Icon Icon Icon Icon Icon List Rated 4.5/5 Based on 895 Reviews Text Block …" at bounding box center [534, 194] width 568 height 211
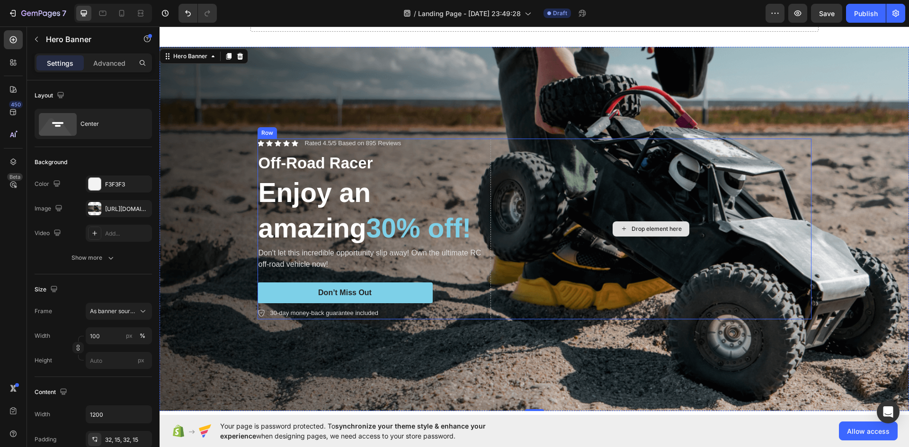
scroll to position [0, 0]
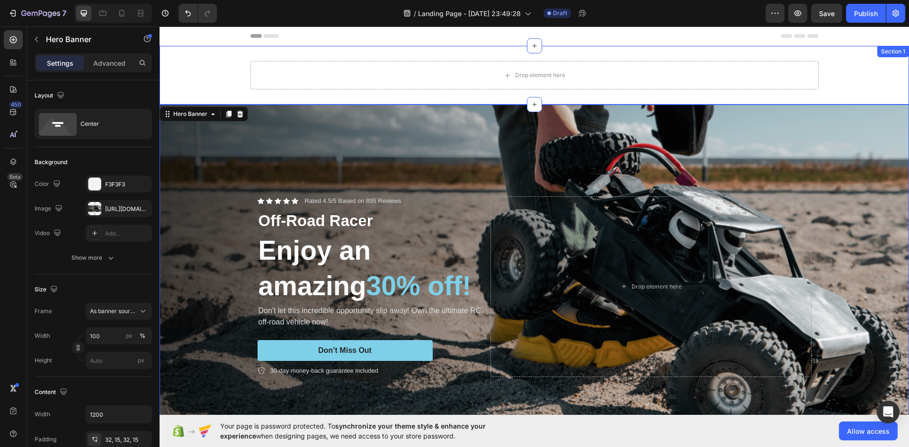
click at [471, 90] on div "Drop element here Row Section 1" at bounding box center [534, 75] width 749 height 59
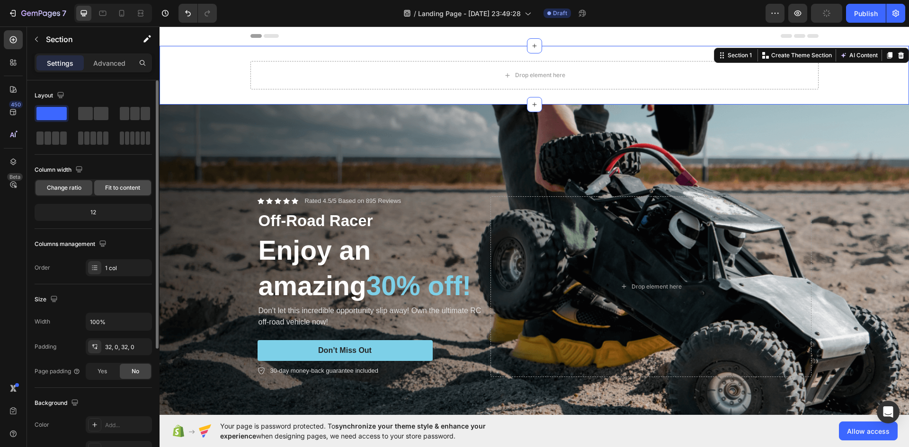
click at [128, 187] on span "Fit to content" at bounding box center [122, 188] width 35 height 9
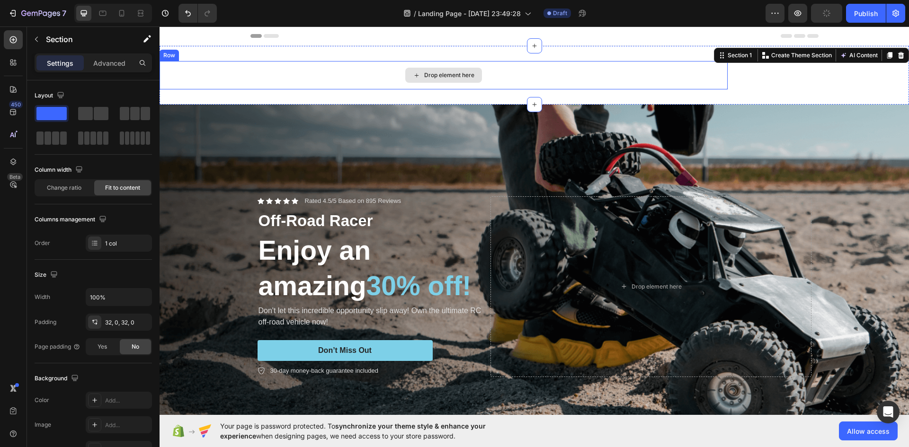
click at [707, 74] on div "Drop element here" at bounding box center [444, 75] width 568 height 28
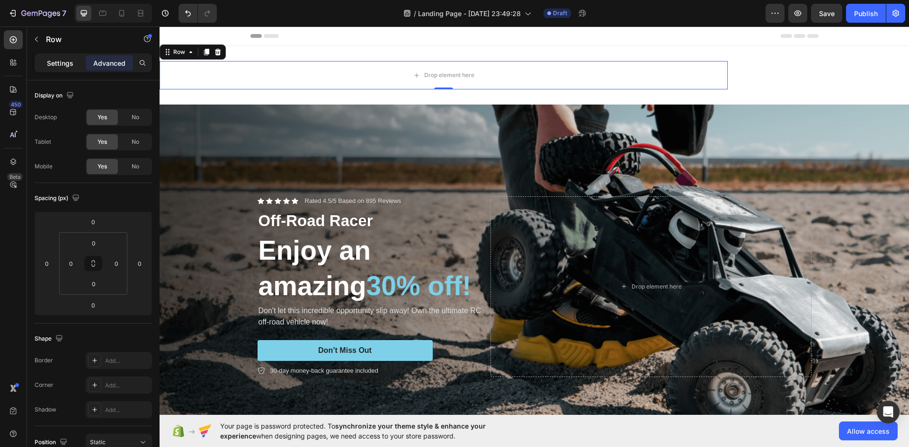
click at [57, 63] on p "Settings" at bounding box center [60, 63] width 27 height 10
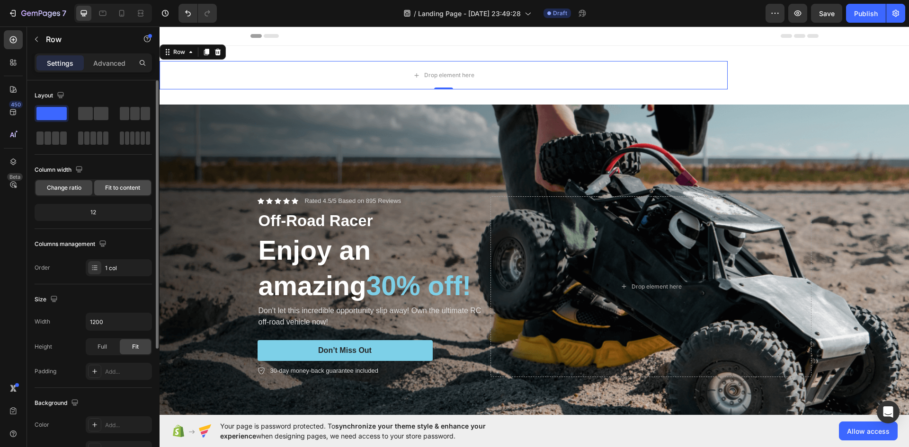
click at [129, 191] on span "Fit to content" at bounding box center [122, 188] width 35 height 9
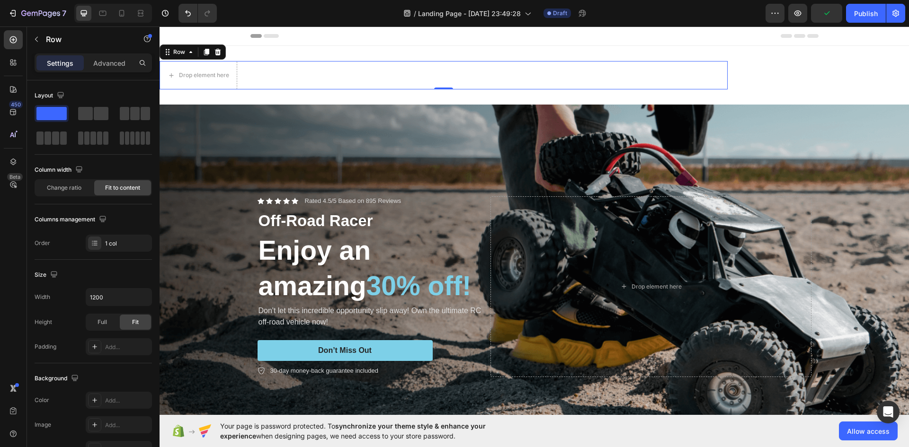
click at [699, 67] on div "Drop element here Row 0" at bounding box center [444, 75] width 568 height 28
click at [745, 76] on div "Drop element here Row 0 Section 1" at bounding box center [534, 75] width 749 height 59
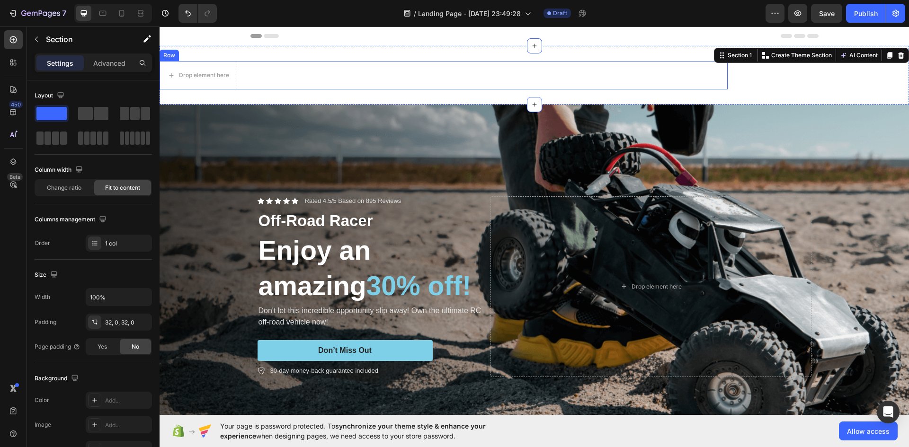
click at [291, 83] on div "Drop element here Row" at bounding box center [444, 75] width 568 height 28
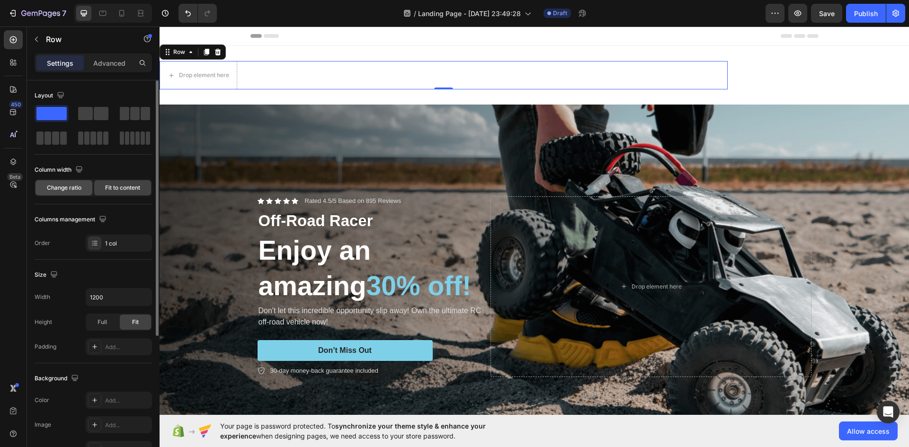
click at [73, 182] on div "Change ratio" at bounding box center [64, 187] width 57 height 15
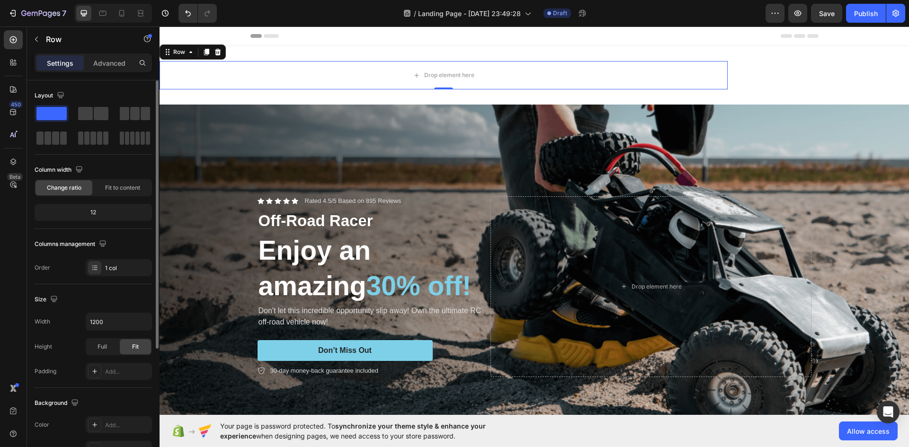
click at [107, 209] on div "12" at bounding box center [93, 212] width 114 height 13
click at [95, 213] on div "12" at bounding box center [93, 212] width 114 height 13
click at [89, 214] on div "12" at bounding box center [93, 212] width 114 height 13
type input "1600"
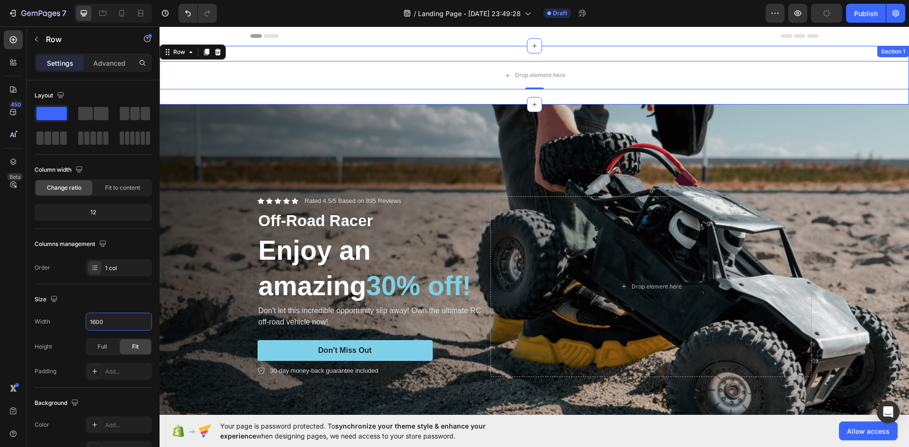
click at [262, 50] on div "Drop element here Row 0 Section 1" at bounding box center [534, 75] width 749 height 59
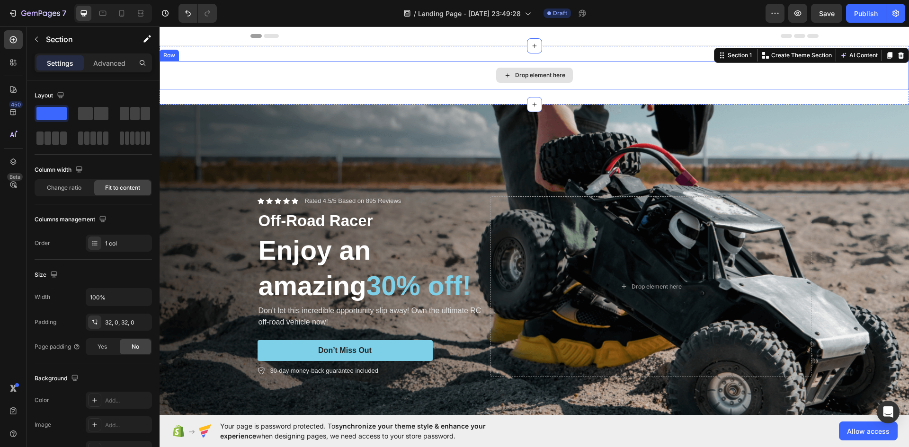
click at [450, 72] on div "Drop element here" at bounding box center [534, 75] width 749 height 28
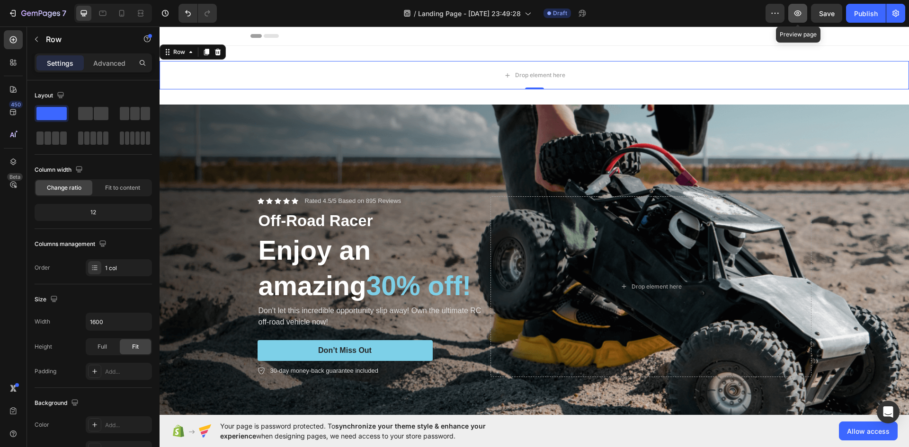
click at [800, 15] on icon "button" at bounding box center [797, 13] width 7 height 6
click at [877, 10] on div "Publish" at bounding box center [866, 14] width 24 height 10
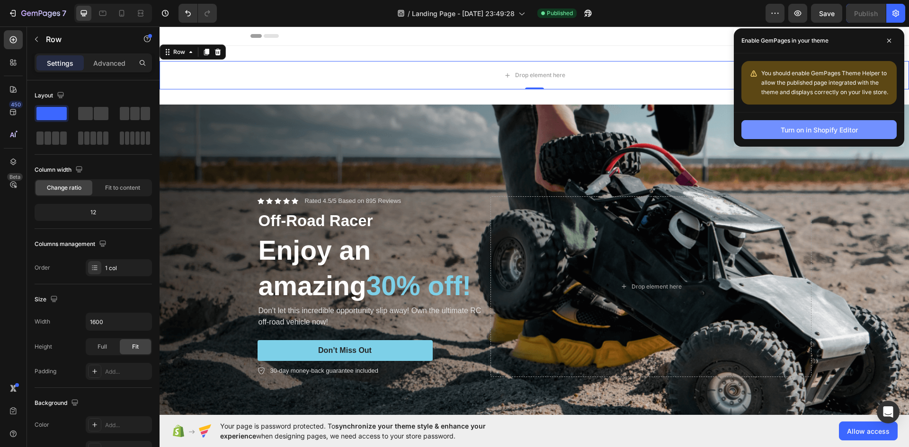
click at [820, 127] on div "Turn on in Shopify Editor" at bounding box center [819, 130] width 77 height 10
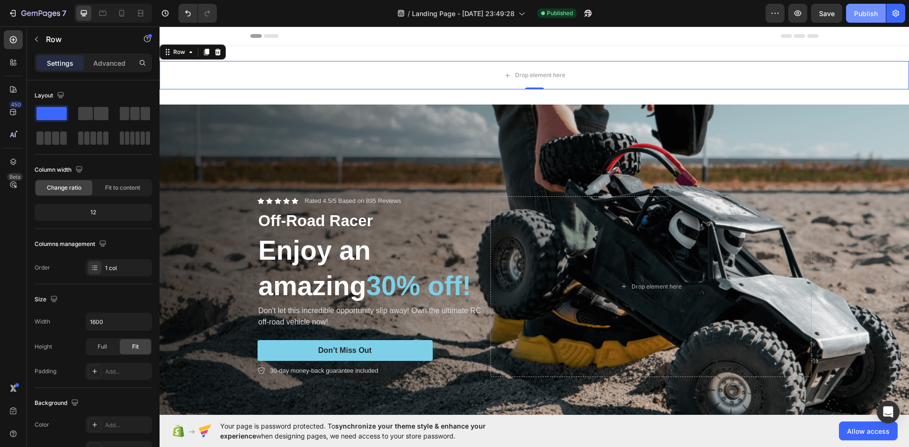
click at [866, 7] on button "Publish" at bounding box center [866, 13] width 40 height 19
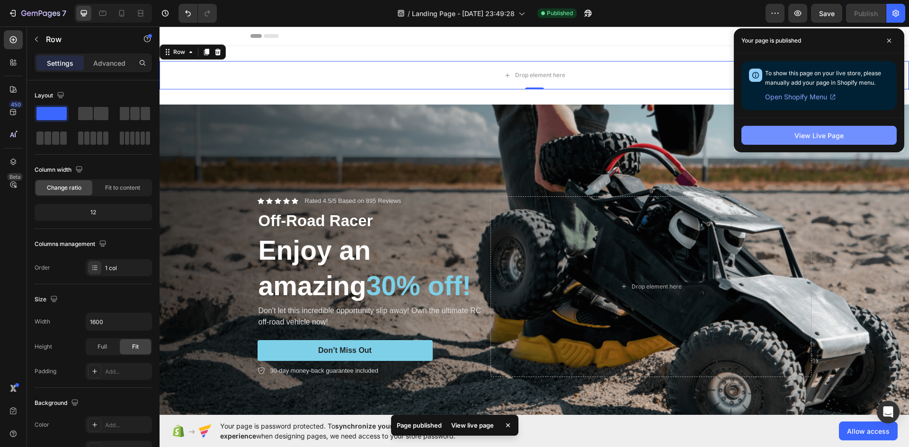
click at [833, 134] on div "View Live Page" at bounding box center [818, 136] width 49 height 10
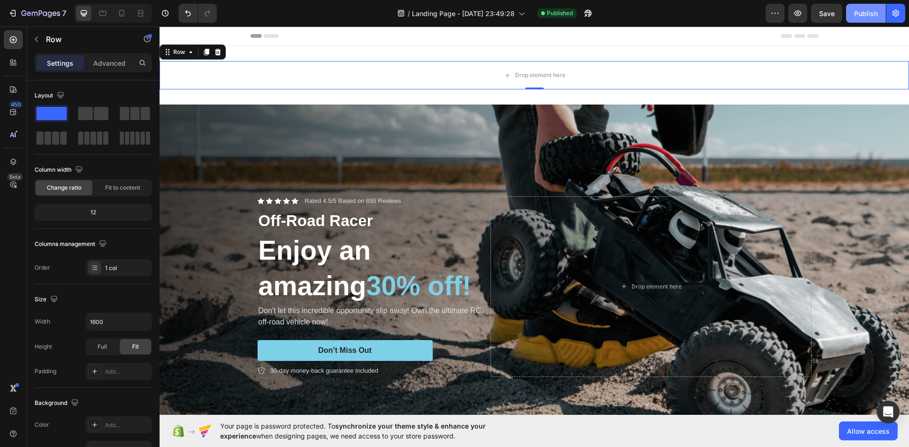
click at [862, 18] on button "Publish" at bounding box center [866, 13] width 40 height 19
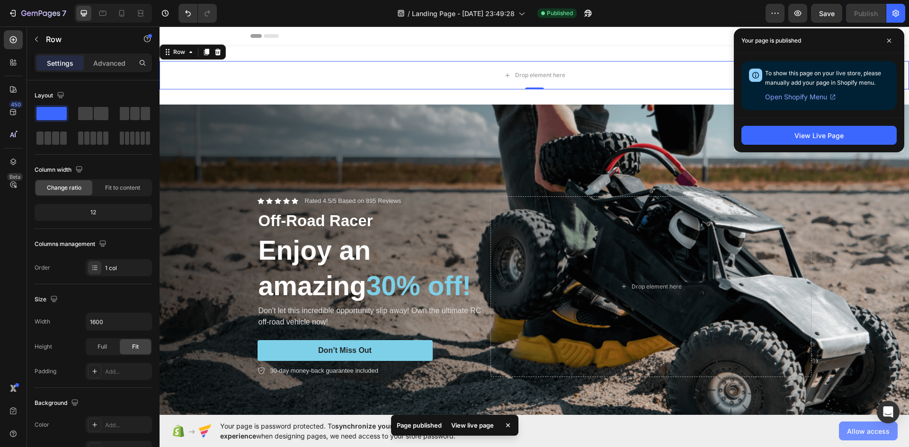
click at [864, 427] on span "Allow access" at bounding box center [868, 432] width 43 height 10
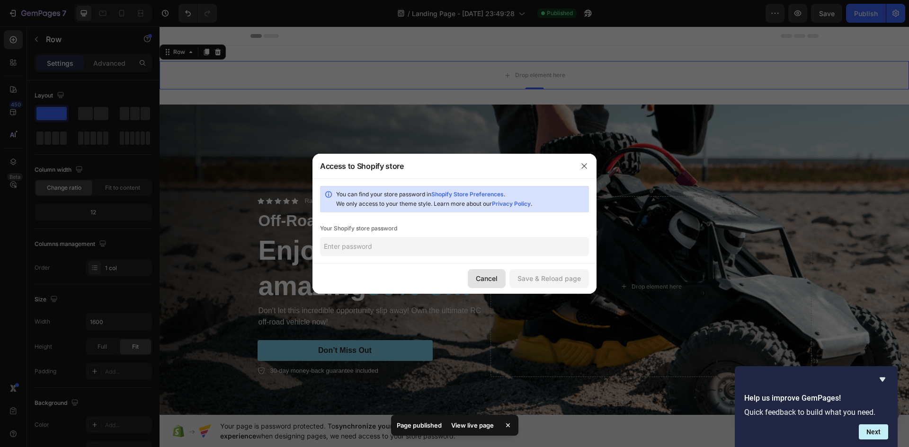
click at [482, 277] on div "Cancel" at bounding box center [487, 279] width 22 height 10
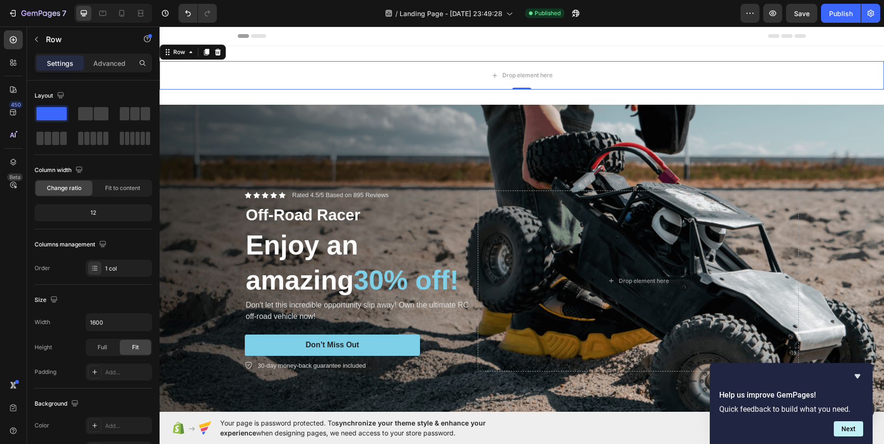
click at [833, 36] on div "Header" at bounding box center [522, 36] width 724 height 19
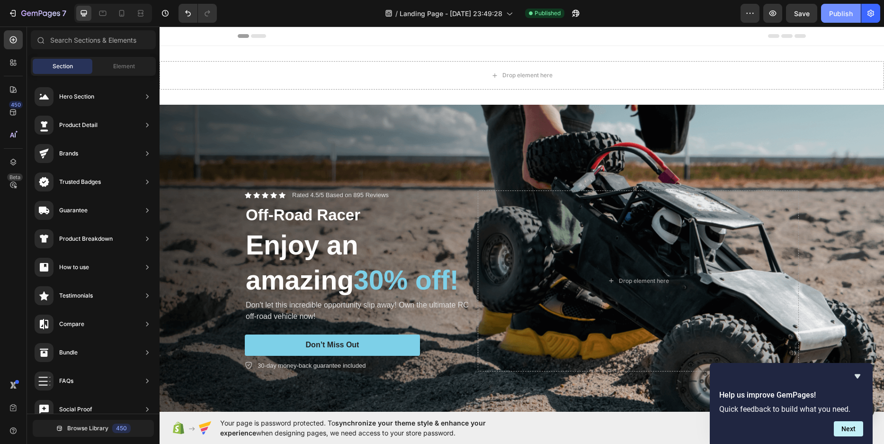
click at [842, 19] on button "Publish" at bounding box center [841, 13] width 40 height 19
click at [771, 13] on icon "button" at bounding box center [772, 13] width 9 height 9
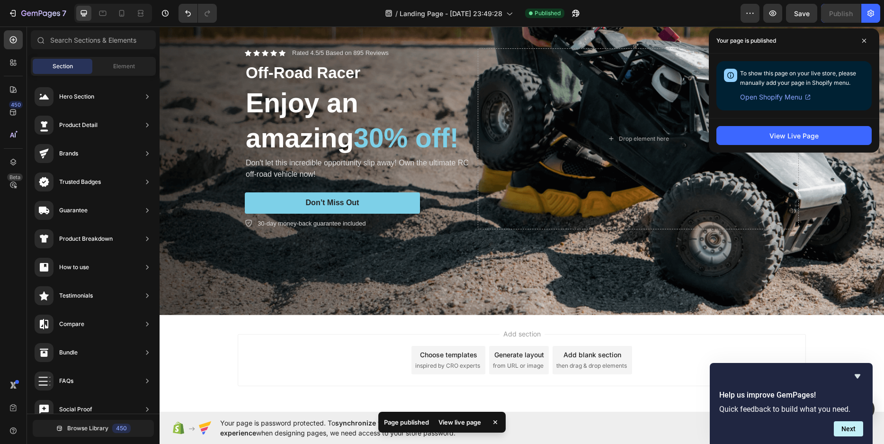
scroll to position [178, 0]
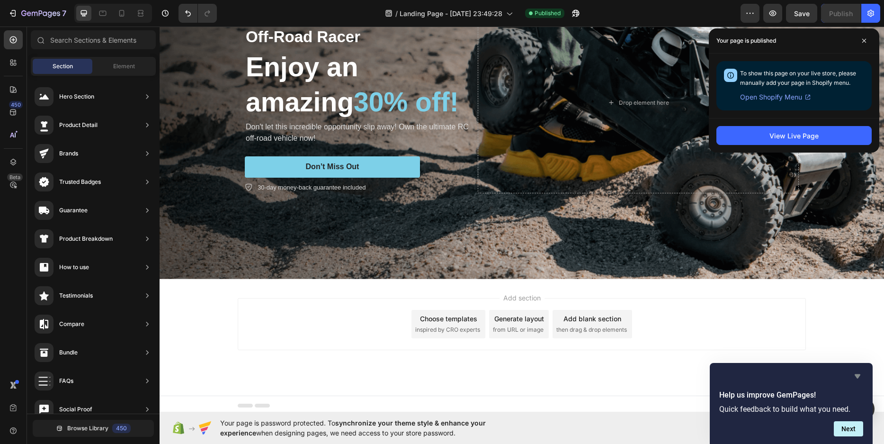
click at [856, 372] on icon "Hide survey" at bounding box center [857, 375] width 11 height 11
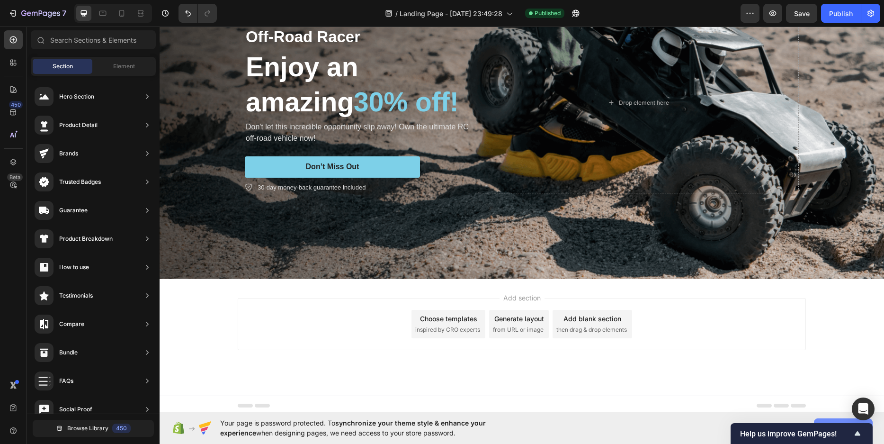
click at [846, 420] on button "Allow access" at bounding box center [843, 427] width 59 height 19
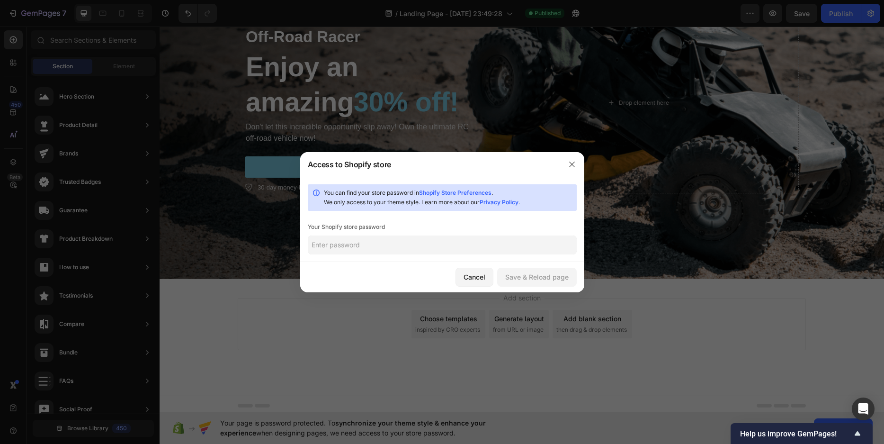
drag, startPoint x: 373, startPoint y: 242, endPoint x: 374, endPoint y: 248, distance: 5.2
click at [373, 248] on input "text" at bounding box center [442, 244] width 269 height 19
click at [771, 231] on div at bounding box center [442, 222] width 884 height 444
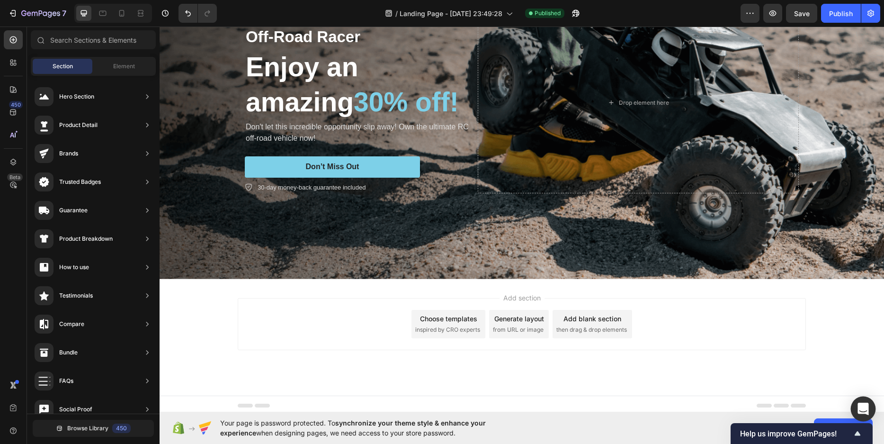
click at [855, 416] on div "Open Intercom Messenger" at bounding box center [863, 408] width 25 height 25
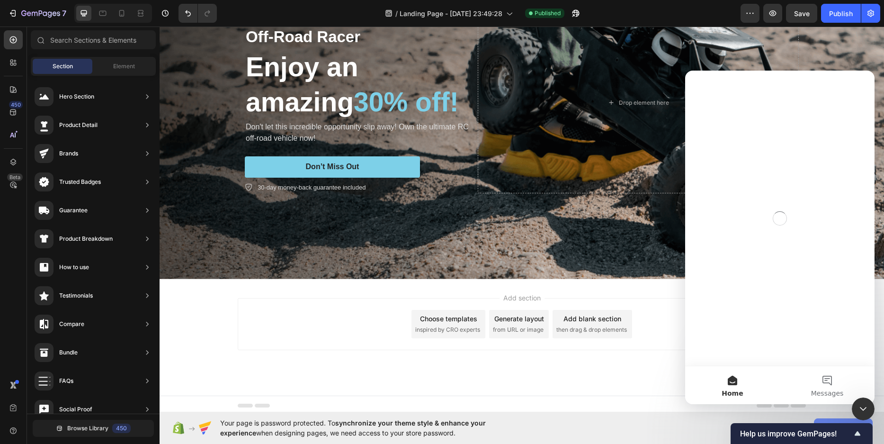
scroll to position [0, 0]
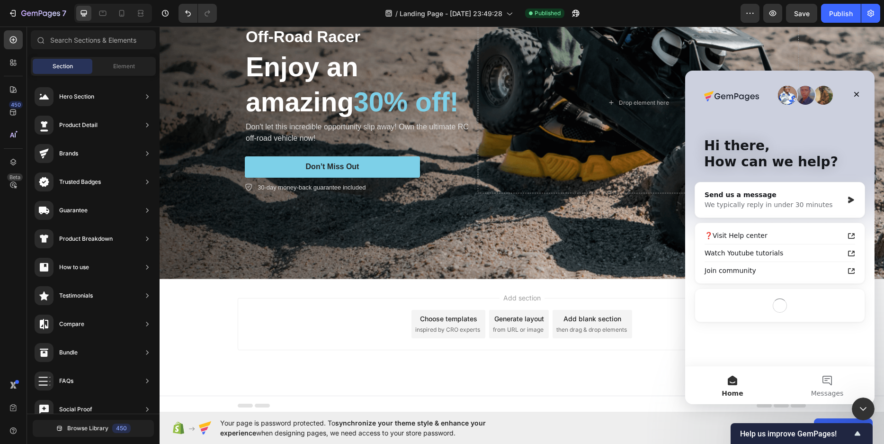
click at [844, 418] on div "Your page is password protected. To synchronize your theme style & enhance your…" at bounding box center [522, 427] width 724 height 32
click at [855, 96] on icon "Close" at bounding box center [856, 94] width 5 height 5
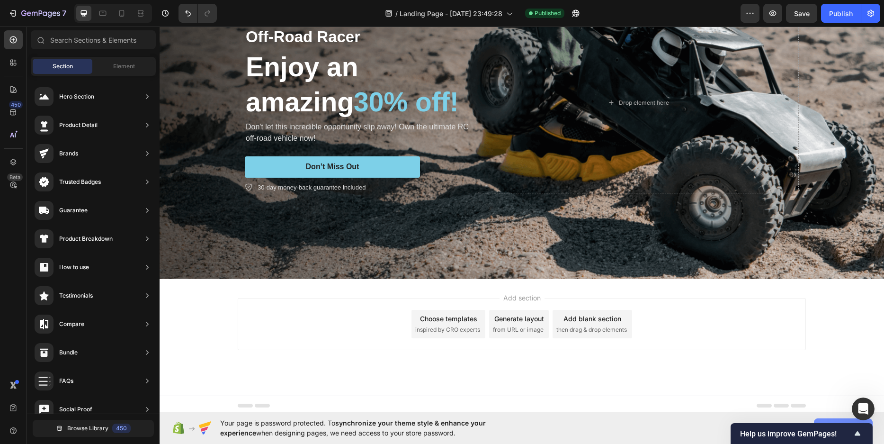
click at [840, 418] on button "Allow access" at bounding box center [843, 427] width 59 height 19
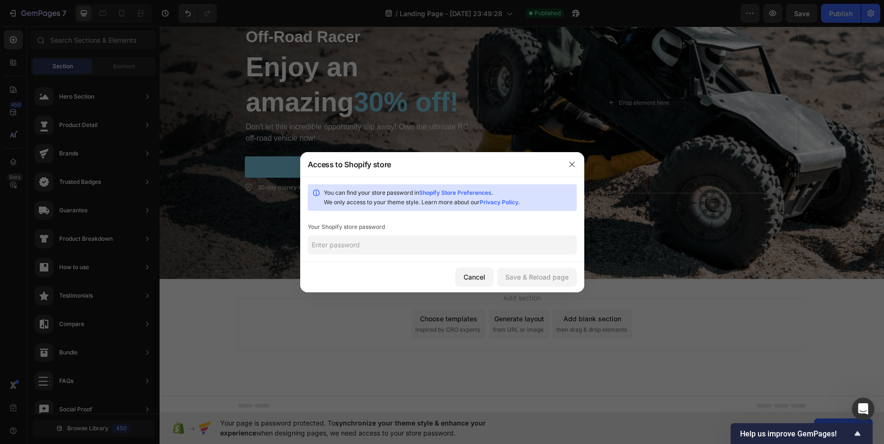
click at [400, 240] on input "text" at bounding box center [442, 244] width 269 height 19
type input "Tianzifang17*"
click at [542, 283] on button "Save & Reload page" at bounding box center [537, 276] width 80 height 19
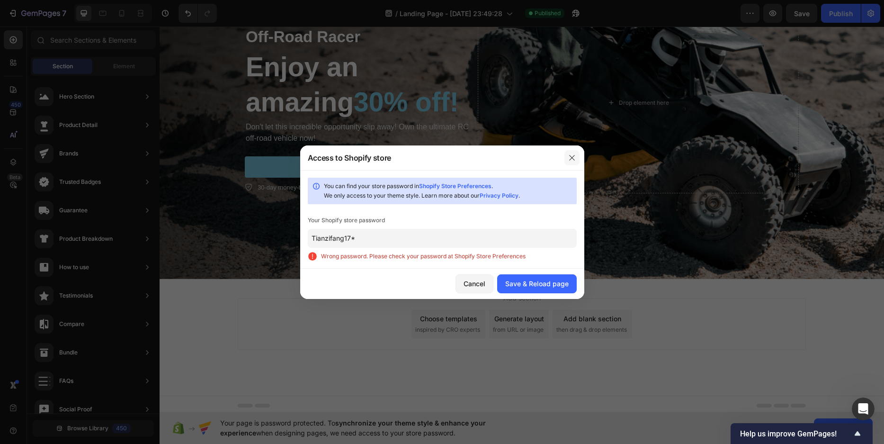
click at [569, 158] on icon "button" at bounding box center [572, 158] width 8 height 8
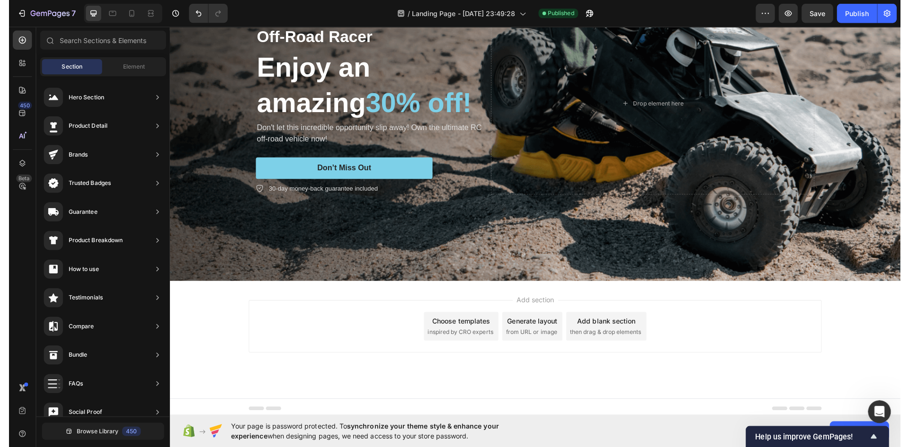
scroll to position [174, 0]
